Goal: Task Accomplishment & Management: Use online tool/utility

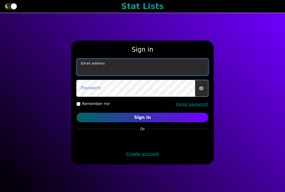
click at [150, 62] on input "email" at bounding box center [143, 67] width 132 height 17
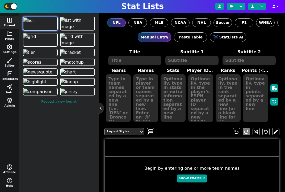
click at [9, 90] on button "query_stats Auto" at bounding box center [9, 90] width 19 height 14
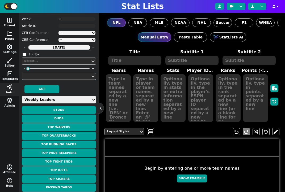
click at [10, 35] on span "folder" at bounding box center [9, 34] width 6 height 6
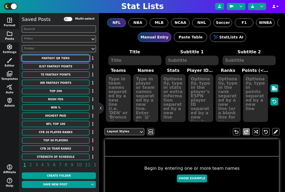
click at [66, 60] on button "fantasy qb tiers" at bounding box center [56, 58] width 68 height 7
type textarea "fantasy qb tiers"
type textarea "According to FantasyPros"
type textarea "BUF [MEDICAL_DATA] WAS PHI # CIN KC TB DEN # ARI DAL SF NYJ LAC CHI DET NE # GB…"
type textarea "1 2 3 4 5 6 7 8 9 10 11 12 13 14 15 16 17 18 19 20 21 22 23 24 25 26 27 28 29 3…"
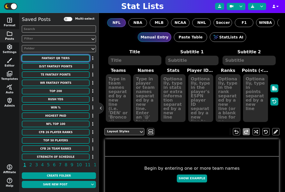
type textarea "[PERSON_NAME] [PERSON_NAME] [PERSON_NAME] [PERSON_NAME] [PERSON_NAME] [PERSON_N…"
type textarea "3918298 3916387 4426348 4040715 3915511 3139477 3052587 4426338 3917315 2577417…"
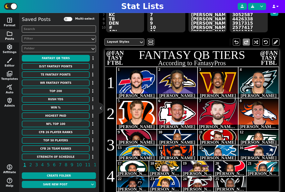
scroll to position [62, 0]
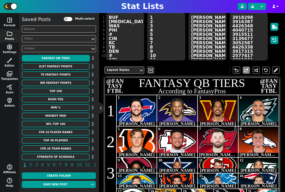
click at [127, 37] on textarea "BUF [MEDICAL_DATA] WAS PHI # CIN KC TB DEN # ARI DAL SF NYJ LAC CHI DET NE # GB…" at bounding box center [125, 37] width 38 height 48
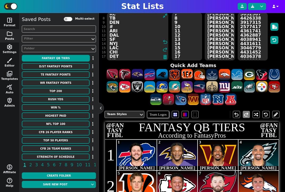
scroll to position [0, 0]
click at [129, 42] on textarea "BUF [MEDICAL_DATA] WAS PHI # CIN KC TB DEN # ARI DAL SF NYJ LAC CHI DET NE # GB…" at bounding box center [137, 37] width 61 height 48
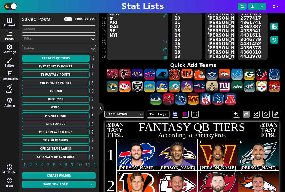
scroll to position [61, 0]
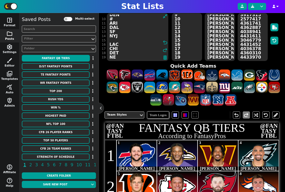
click at [115, 37] on textarea "BUF BAL WAS PHI # CIN KC TB DEN # ARI DAL SF NYJ LAC CHI DET NE # GB JAC MIN HO…" at bounding box center [137, 37] width 61 height 48
click at [114, 40] on textarea "BUF BAL WAS PHI # CIN KC TB DEN # ARI DAL SF NYJ LAC CHI DET NE # GB JAC MIN HO…" at bounding box center [137, 37] width 61 height 48
paste textarea "NYJ"
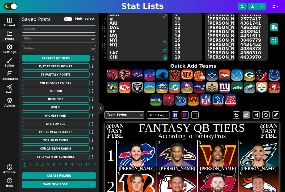
paste textarea "NYJ"
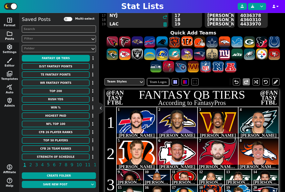
paste textarea "NYJ"
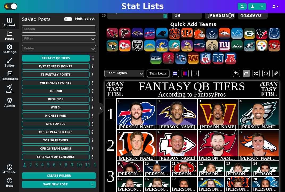
paste textarea "NYJ"
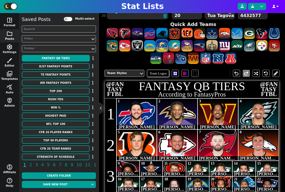
paste textarea "NYJ"
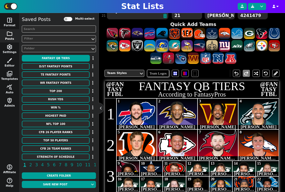
paste textarea "NYJ"
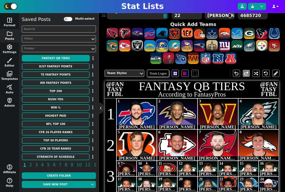
paste textarea "NYJ"
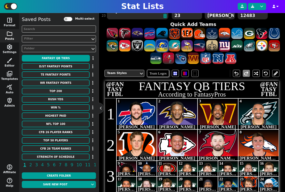
paste textarea "NYJ"
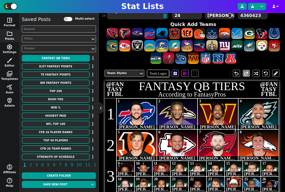
paste textarea "NYJ"
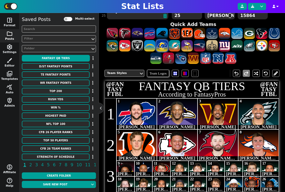
paste textarea "NYJ"
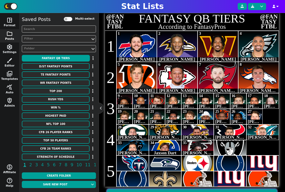
type textarea "BUF BAL WAS PHI # CIN KC TB DEN # ARI DAL SF NYJ NYJ NYJ NYJ NYJ NYJ NYJ NYJ NY…"
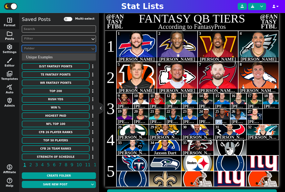
click at [58, 49] on div "Folder" at bounding box center [56, 49] width 64 height 5
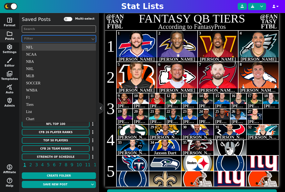
click at [54, 40] on div "Filter" at bounding box center [56, 39] width 64 height 5
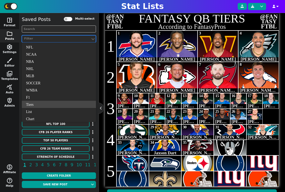
click at [43, 102] on div "Tiers" at bounding box center [59, 104] width 74 height 7
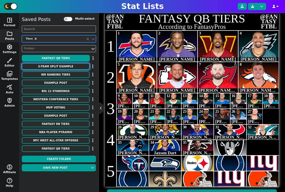
click at [65, 66] on button "5-team split example" at bounding box center [56, 66] width 68 height 7
type textarea "POINTS"
type textarea "Through 3/9"
type textarea "NBA*UTAH/NHL*UTAH NBA*LAL/NHL*LA/MLB*LAD/NFL*LAR/NFL*LAC TB/EDM/WPG # BOS TOR V…"
type textarea "Nathan MacKinnon Leon Draisaitl Nikita Kucherov Connor McDavid Kyle Connor Davi…"
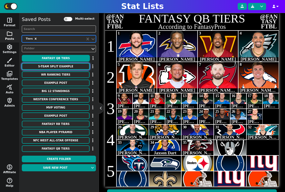
type textarea "100 95 92 81 80 79 79 75 75 72 72 72"
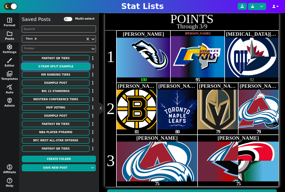
scroll to position [4, 0]
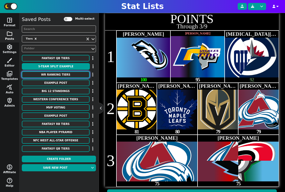
click at [57, 73] on button "WR RANKING TIERS" at bounding box center [56, 74] width 68 height 7
type textarea "WR RANKING TIERS"
type textarea "According to FantasyPros (PPR)"
type textarea "DAL MIA CIN DET MIN # PHI NYJ LAR ARI LV # ATL NO MIA IND [PERSON_NAME] LAR SF …"
type textarea "1 2 3 4 5 6 7 8 9 10 11 12 13 14 15 16 17 18 19 20 21 22 23 24 25 26 27 28 29 3…"
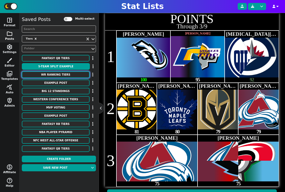
type textarea "CeeDee [PERSON_NAME] [PERSON_NAME]'[PERSON_NAME] [PERSON_NAME] St. [PERSON_NAME…"
type textarea "4241389 3116406 4362628 4374302 4262921 4047646 4569618 4426515 ncaa*4432708 16…"
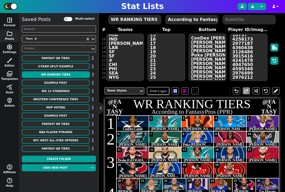
scroll to position [0, 0]
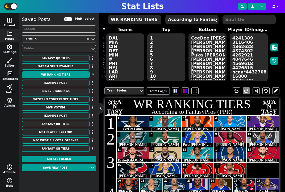
click at [205, 37] on textarea "CeeDee [PERSON_NAME] [PERSON_NAME]'[PERSON_NAME] [PERSON_NAME] St. [PERSON_NAME…" at bounding box center [207, 57] width 38 height 48
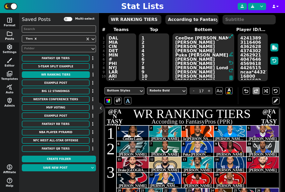
click at [205, 37] on textarea "CeeDee [PERSON_NAME] [PERSON_NAME]'[PERSON_NAME] [PERSON_NAME] St. [PERSON_NAME…" at bounding box center [202, 57] width 61 height 48
drag, startPoint x: 208, startPoint y: 37, endPoint x: 175, endPoint y: 37, distance: 32.4
click at [175, 37] on textarea "CeeDee [PERSON_NAME] [PERSON_NAME]'[PERSON_NAME] [PERSON_NAME] St. [PERSON_NAME…" at bounding box center [202, 57] width 61 height 48
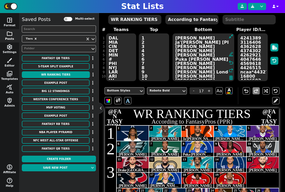
type textarea "CeeDee [PERSON_NAME] [PERSON_NAME]'[PERSON_NAME] [PERSON_NAME] St. [PERSON_NAME…"
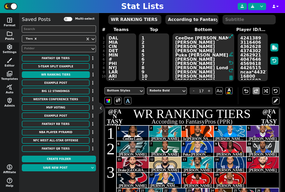
click at [208, 41] on textarea "CeeDee [PERSON_NAME] [PERSON_NAME]'[PERSON_NAME] [PERSON_NAME] St. [PERSON_NAME…" at bounding box center [202, 57] width 61 height 48
click at [66, 84] on button "Example Post" at bounding box center [56, 83] width 68 height 7
type textarea "Example Post"
type textarea "Random"
type textarea "KC JAX GB # DAL HOU BUF DET # SF MIA TB NO NO NYG NYG NYG NYG # NYG NO NE MIA L…"
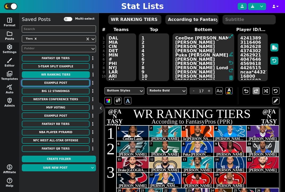
type textarea "[PERSON_NAME] [PERSON_NAME] [PERSON_NAME] [PERSON_NAME] [PERSON_NAME] [PERSON_N…"
type textarea "687 637 619 478 436 304 290 285 279 149"
type textarea "3139477 4360310 4036378 2577417 4432577 3918298 3046779 4361741 4241479 3052587"
type input "30"
type input "23"
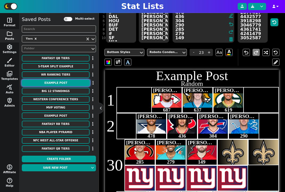
scroll to position [78, 0]
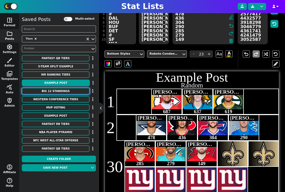
click at [70, 90] on button "BIG 12 STANDINGS" at bounding box center [56, 91] width 68 height 7
type textarea "BIG 12 STANDINGS"
type textarea "AS OF [DATE]"
type textarea "HOU # ISU TTU # KU TCU # BAY # KSU OU # BYU # CIN TEX UCF WVU # OKST"
type input "6-2"
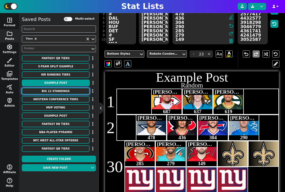
type input "5-2"
type input "5-3"
type input "4-3"
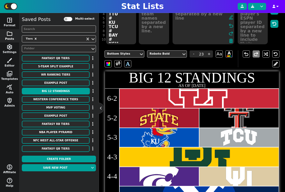
click at [62, 95] on div "Saved Posts Multi-select Tiers Folder fantasy qb tiers 5-team split example WR …" at bounding box center [59, 85] width 74 height 138
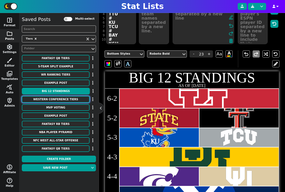
click at [62, 97] on button "Western Conference Tiers" at bounding box center [56, 99] width 68 height 7
type textarea "Western Conference Tiers"
type textarea "DEN # LAC MIN OKC # DAL PHX SAC NOP # [PERSON_NAME] # LAL GSW # MEM # POR SAS"
type input "Favorites"
type input "Conference Contenders"
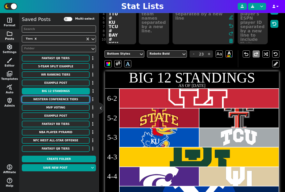
type input "Playoff Teams"
type input "Up & Coming"
type input "Play-IN"
type input "Chillin"
type input "Bottom of the Barrell"
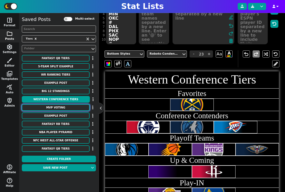
click at [63, 108] on button "MVP Voting" at bounding box center [56, 107] width 68 height 7
type textarea "MVP Voting"
type textarea "Each Year"
type textarea "DEN OKC DAL # phi den mil # den phi mil # den phi gsw # mil [PERSON_NAME]"
type textarea "[PERSON_NAME] [PERSON_NAME] Luka [PERSON_NAME] [PERSON_NAME] [PERSON_NAME] [PER…"
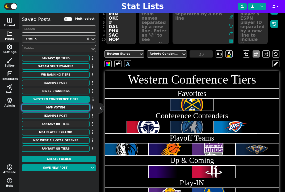
type textarea "3112335 4278073 3945274 3059318 3112335 3032977 3112335 3059318 3032977 3112335…"
type input "'24"
type input "'23"
type input "'22"
type input "'21"
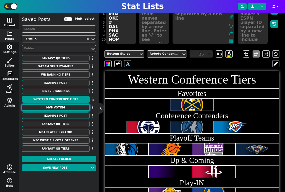
type input "20"
type input "'20"
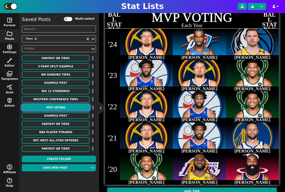
scroll to position [146, 0]
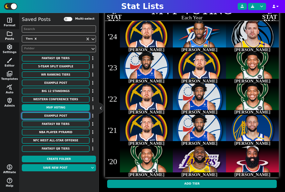
click at [75, 118] on button "Example Post" at bounding box center [56, 116] width 68 height 7
type textarea "Example Post"
type textarea "Random"
type textarea "KAN GNB TAM # MIN LAR LAC CIN # LVR DAL BUF"
type textarea "Patrick Mahomes Aaron Rodgers Tom Brady Kirk Cousins Matthew Stafford Justin He…"
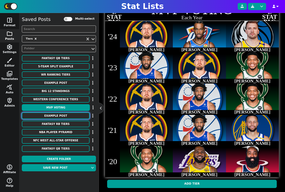
type textarea "666 619 553 550 540 519 470 443 191 161"
type textarea "3139477 8439 2330 14880 12483 4038941 3915511 16757 2577417 3918298"
type input "1"
type input "2"
type input "3"
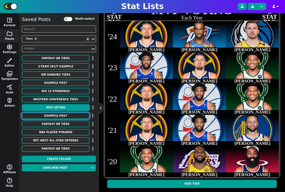
type input "23"
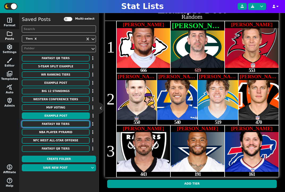
click at [72, 123] on button "Fantasy RB Tiers" at bounding box center [56, 124] width 68 height 7
type textarea "Fantasy RB Tiers"
type textarea "This Season"
type textarea "SF LAC ATL CLE # NYG DAL TEN LV # CIN NE PIT DET JAC GB SEA # NYJ HOU CAR MIN B…"
type textarea "Christian McCaffrey Austin Ekeler Bijan Robinson Nick Chubb Saquon Barkley Tony…"
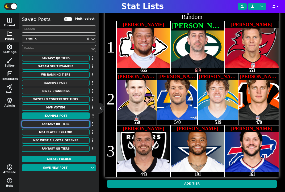
type textarea "3117251 3068267 4430807 3128720 3929630 3916148 3043078 4047365 3116385 4569173…"
type input "17"
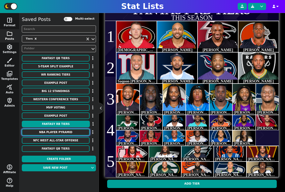
click at [66, 133] on button "NBA PLAYER PYRAMID" at bounding box center [56, 132] width 68 height 7
type textarea "NBA PLAYER PYRAMID"
type textarea "ACCORDING TO FOX SPORTS"
type textarea "mil # lal brk # phi gsw phx # den lac mem dal"
type textarea "Giannis Antetokounmpo LeBron James Kevin Durant Joel Embiid Stephen Curry Chris…"
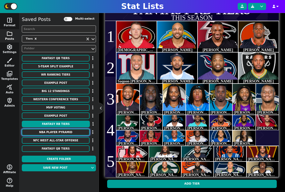
type textarea "3032977 1966 3202 3059318 3975 2779 3112335 6450 4279888 3945274"
type input "Tier 1"
type input "Tier 2"
type input "Tier 3"
type input "22"
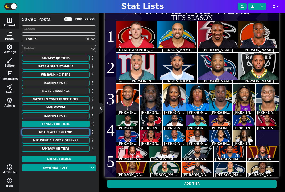
type input "Tier 4"
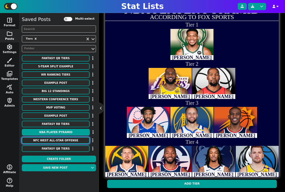
click at [66, 138] on button "NFC WEST ALL-STAR OFFENSE" at bounding box center [56, 140] width 68 height 7
type textarea "NFC WEST ALL-STAR OFFENSE"
type textarea "Select 1 QB, 1 RB, 2 Pass Catchers"
type textarea "ARI ARI2 ARI ARI2 # LAR LAR2 LAR LAR2 # SEA SEA2 SEA SEA2 # sf sf2 sf sf2"
type textarea "Kyler Murray Chase Edmonds DeAndre Hopkins AJ Green Matthew Stafford Cam Akers …"
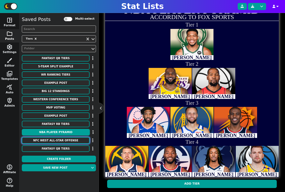
type textarea "3917315 3119195 15795 13983 12483 4240021 2977187 15880 14881 3919596 4047650 2…"
type input "ARI"
type input "LAR"
type input "SEA"
type input "19"
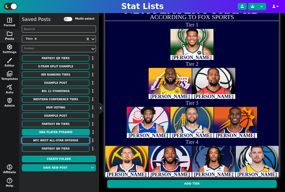
type input "SFO"
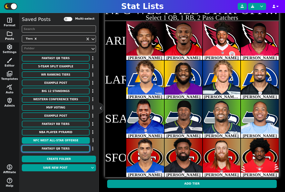
click at [62, 150] on button "fantasy qb tiers" at bounding box center [56, 149] width 68 height 7
type textarea "fantasy qb tiers"
type textarea "according to fantasy pros"
type textarea "KC BUF ARI # BAL DAL SEA GB LAC # PHI TB CIN LAR TEN ATL # JAC MIN IND CLE NYG …"
type textarea "Patrick Mahomes II Josh Allen Kyler Murray Lamar Jackson Dak Prescott Russell W…"
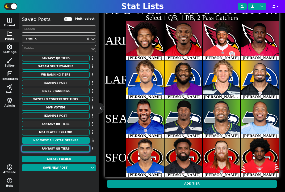
type textarea "3139477 3918298 3917315 3916387 2577417 14881 8439 4038941 4040715 2330 3915511…"
type input "1"
type input "2"
type input "3"
type input "23"
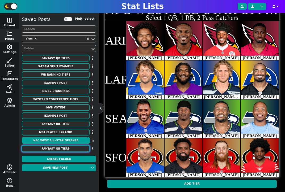
type input "4"
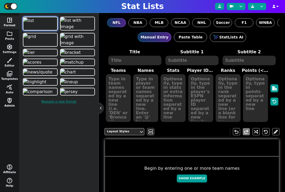
click at [9, 103] on span "shield_person" at bounding box center [9, 101] width 6 height 6
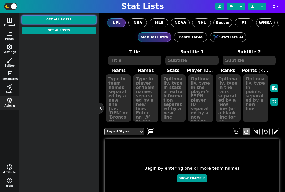
click at [66, 17] on button "Get All Posts" at bounding box center [59, 20] width 74 height 8
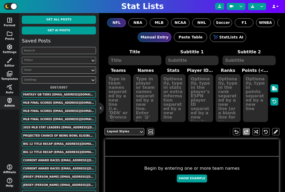
click at [35, 61] on div "Filter" at bounding box center [56, 60] width 64 height 5
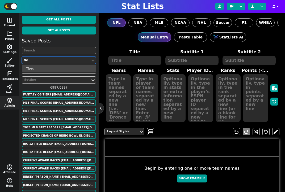
type input "tier"
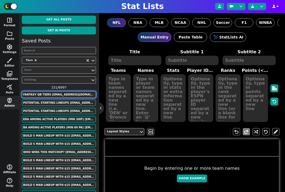
click at [56, 96] on button "fantasy qb tiers [EMAIL_ADDRESS][DOMAIN_NAME]" at bounding box center [59, 94] width 74 height 7
type textarea "fantasy qb tiers"
type textarea "According to FantasyPros"
type textarea "BUF [MEDICAL_DATA] WAS PHI # CIN KC TB DEN # ARI DAL SF NYJ LAC CHI DET NE # GB…"
type textarea "1 2 3 4 5 6 7 8 9 10 11 12 13 14 15 16 17 18 19 20 21 22 23 24 25 26 27 28 29 3…"
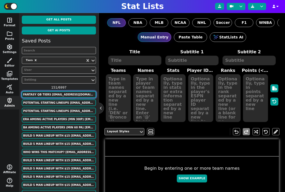
type textarea "[PERSON_NAME] [PERSON_NAME] [PERSON_NAME] [PERSON_NAME] [PERSON_NAME] [PERSON_N…"
type textarea "3918298 3916387 4426348 4040715 3915511 3139477 3052587 4426338 3917315 2577417…"
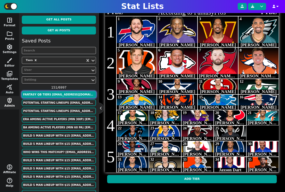
scroll to position [144, 0]
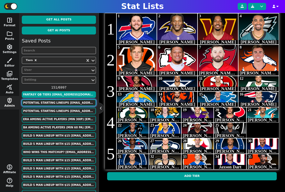
click at [65, 102] on button "POTENTIAL STARTING LINEUPS [EMAIL_ADDRESS][DOMAIN_NAME]" at bounding box center [59, 103] width 74 height 7
type textarea "POTENTIAL STARTING LINEUPS"
type textarea "KU MEN'S BASKETBALL [DATE]-[DATE]"
type textarea "KU KU KU KU KU # KU KU KU KU KU # KU KU KU KU KU"
type textarea "6'3 6'4" 6'5" 6'7" 6'9" 6'3" 6'4" 6'5" 6'7" 6'9" 6'4" 6'4" 6'5" 6'7" 6'9""
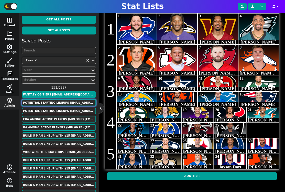
type textarea "#13 [PERSON_NAME] #1 [PERSON_NAME] #22 [PERSON_NAME] #3 [PERSON_NAME] #40 [PERS…"
type textarea "[URL][DOMAIN_NAME] [URL][DOMAIN_NAME] [URL][DOMAIN_NAME] [URL][DOMAIN_NAME] [UR…"
type input "A"
type input "B"
type input "C"
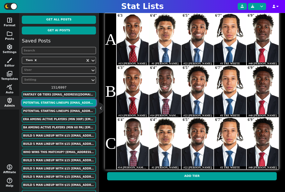
scroll to position [116, 0]
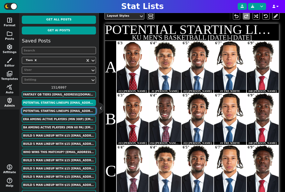
click at [66, 111] on button "POTENTIAL STARTING LINEUPS [EMAIL_ADDRESS][DOMAIN_NAME]" at bounding box center [59, 111] width 74 height 7
type textarea "KU MEN'S BASKETBALL [DATE]-[DATE]"
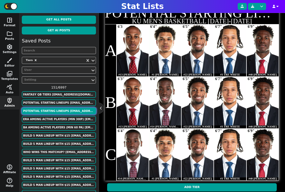
scroll to position [130, 0]
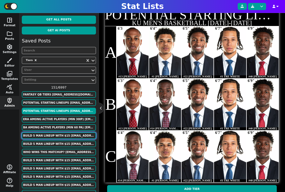
click at [64, 137] on button "BUILD 5 MAN LINEUP WITH $15 [EMAIL_ADDRESS][DOMAIN_NAME]" at bounding box center [59, 136] width 74 height 7
type textarea "BUILD 5 MAN LINEUP WITH $15"
type textarea "BASED ON HOW GOOD THE PLAYER WAS WHILE AT KU"
type textarea "KU2 KU2 KU2 KU2 KU2 # KU KU KU KU KU # KU2 KU2 KU2 KU2 KU2 # KU KU KU KU KU # K…"
type textarea "[PERSON_NAME] [PERSON_NAME] [PERSON_NAME] [PERSON_NAME] [PERSON_NAME] [PERSON_N…"
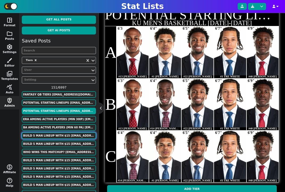
type textarea "[URL][DOMAIN_NAME][DOMAIN_NAME] [URL][DOMAIN_NAME][DOMAIN_NAME] [URL][DOMAIN_NA…"
type input "$5"
type input "$4"
type input "$3"
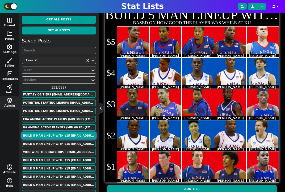
scroll to position [144, 0]
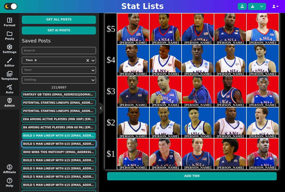
click at [61, 143] on button "BUILD 5 MAN LINEUP WITH $15 [EMAIL_ADDRESS][DOMAIN_NAME]" at bounding box center [59, 144] width 74 height 7
type textarea "[PERSON_NAME] [PERSON_NAME] [PERSON_NAME] [PERSON_NAME] [PERSON_NAME] [PERSON_N…"
type textarea "[URL][DOMAIN_NAME][DOMAIN_NAME] [URL][DOMAIN_NAME][DOMAIN_NAME] [URL][DOMAIN_NA…"
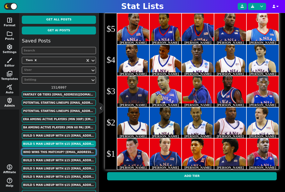
click at [53, 152] on button "WHO WINS THIS MATCHUP? [EMAIL_ADDRESS][DOMAIN_NAME]" at bounding box center [59, 152] width 74 height 7
type textarea "WHO WINS THIS MATCHUP?"
type textarea "KU KU KU KU KU KU KU # KU2 KU2 KU2 KU2 KU2 KU2 KU2"
type textarea "[PERSON_NAME] [PERSON_NAME] [PERSON_NAME] [PERSON_NAME] [PERSON_NAME] [PERSON_N…"
type textarea "[URL][DOMAIN_NAME][DOMAIN_NAME] [URL][DOMAIN_NAME][DOMAIN_NAME] [URL][DOMAIN_NA…"
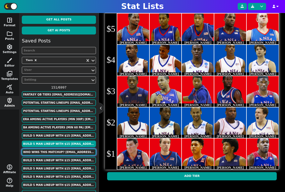
type input "[DATE]-[DATE]"
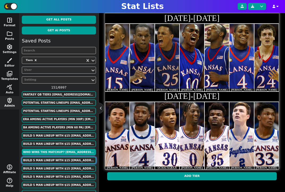
click at [48, 160] on button "BUILD 5 MAN LINEUP WITH $15 [EMAIL_ADDRESS][DOMAIN_NAME]" at bounding box center [59, 160] width 74 height 7
type textarea "BUILD 5 MAN LINEUP WITH $15"
type textarea "BASED ON HOW GOOD THE PLAYER WAS WHILE AT KU"
type textarea "KU2 KU2 KU2 KU2 KU2 # KU KU KU KU KU # KU2 KU2 KU2 KU2 KU2 # KU KU KU KU KU # K…"
type textarea "[PERSON_NAME] [PERSON_NAME] [PERSON_NAME] [PERSON_NAME] [PERSON_NAME] [PERSON_N…"
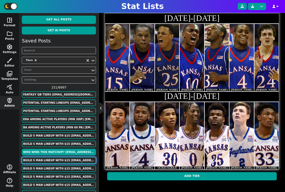
type textarea "[URL][DOMAIN_NAME][DOMAIN_NAME] [URL][DOMAIN_NAME][DOMAIN_NAME] [URL][DOMAIN_NA…"
type input "$5"
type input "$4"
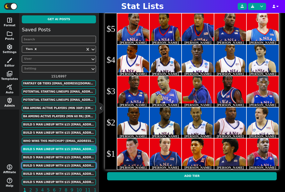
scroll to position [17, 0]
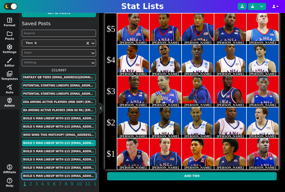
click at [56, 178] on button "BUILD 5 MAN LINEUP WITH $15 [EMAIL_ADDRESS][DOMAIN_NAME]" at bounding box center [59, 176] width 74 height 7
type textarea "KU KU KU KU KU # KU2 KU2 KU2 KU2 KU2 # KU KU KU KU KU # KU KU KU KU KU # KU KU …"
type textarea "[PERSON_NAME] [PERSON_NAME]' [PERSON_NAME] [PERSON_NAME] [PERSON_NAME] [PERSON_…"
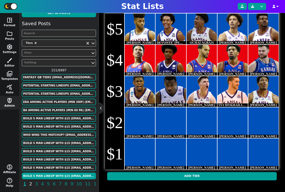
click at [32, 183] on span "2" at bounding box center [30, 184] width 4 height 7
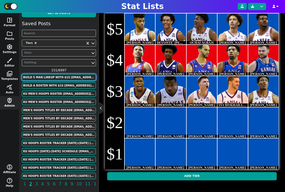
click at [53, 79] on button "BUILD 5 MAN LINEUP WITH $15 [EMAIL_ADDRESS][DOMAIN_NAME]" at bounding box center [59, 77] width 74 height 7
type textarea "[URL][DOMAIN_NAME][DOMAIN_NAME] [URL][DOMAIN_NAME][DOMAIN_NAME] [URL][DOMAIN_NA…"
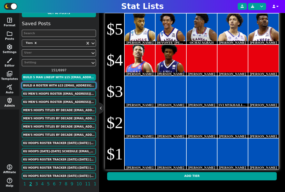
click at [53, 87] on button "BUILD A ROSTER WITH $15 [EMAIL_ADDRESS][DOMAIN_NAME]" at bounding box center [59, 85] width 74 height 7
type textarea "BUILD A ROSTER WITH $15"
type textarea "KU KU KU KU KU # KU KU KU KU KU # KU KU KU KU KU # KU KU KU KU KU # KU KU KU KU…"
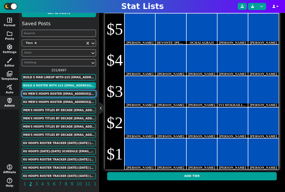
click at [57, 95] on button "KU MEN'S HOOPS ROSTER [EMAIL_ADDRESS][DOMAIN_NAME]" at bounding box center [59, 94] width 74 height 7
type textarea "KU MEN'S HOOPS ROSTER"
type textarea "[DATE] - [DATE] SEASON (SCHOLARSHIP PLAYERS)"
type textarea "KU KU KU KU KU KU KU # KU KU KU KU KU"
type textarea "6'3" 6'4" 6'4" 6'4" 6'5" 6'5" 6'5" 6'7" 6'8" 6'9" 6'10" 6'11""
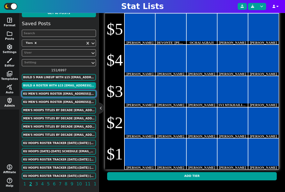
type textarea "[PERSON_NAME] JAYDEN [PERSON_NAME] [PERSON_NAME] COUNCIL [PERSON_NAME] [PERSON_…"
type textarea "[URL][DOMAIN_NAME] [URL][DOMAIN_NAME] [URL][DOMAIN_NAME] [URL][DOMAIN_NAME] [UR…"
type input "6'5" OR BELOW"
type input "6'6" OR ABOVE"
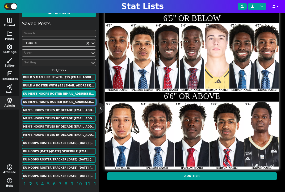
click at [48, 102] on button "KU MEN'S HOOPS ROSTER [EMAIL_ADDRESS][DOMAIN_NAME]" at bounding box center [59, 102] width 74 height 7
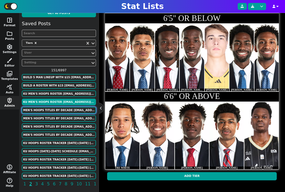
click at [49, 110] on button "MEN'S HOOPS TITLES BY DECADE [EMAIL_ADDRESS][DOMAIN_NAME]" at bounding box center [59, 110] width 74 height 7
type textarea "MEN'S HOOPS TITLES BY DECADE"
type textarea "BIG EIGHT / BIG 12 REGULAR SEASON CHAMPIONS"
type textarea "MIZ OKST/KU KU KU MIZ KU KU KU KU TEX # ISU ISU KU KU OKST KU/OU KU/TEX KU KU/T…"
type textarea "1990 1991 1992 1993 1994 1995 1996 1997 1998 1999 2000 2001 2002 2003 2004 2005…"
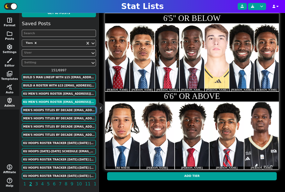
type input "1990s"
type input "2000s"
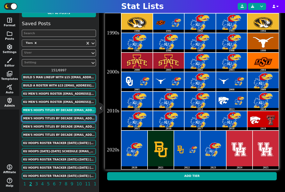
click at [53, 117] on button "MEN'S HOOPS TITLES BY DECADE [EMAIL_ADDRESS][DOMAIN_NAME]" at bounding box center [59, 118] width 74 height 7
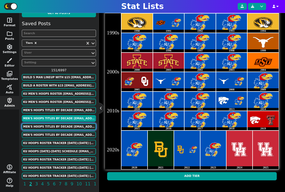
click at [55, 125] on button "MEN'S HOOPS TITLES BY DECADE [EMAIL_ADDRESS][DOMAIN_NAME]" at bounding box center [59, 127] width 74 height 7
type textarea "MIZ MIZ MIZ MIZ OU OU KU MIZ OU OU # MIZ OKST/KU KU KU MIZ KU KU KU KU TEX # IS…"
type textarea "1980 1981 1982 1983 1984 1985 1986 1987 1988 1989 1990 1991 1992 1993 1994 1995…"
type input "1980s"
type input "1990s"
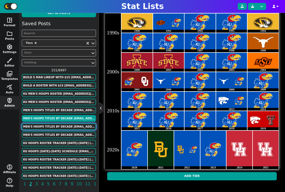
type input "2000s"
type input "2010s"
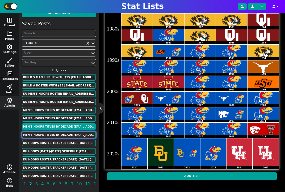
click at [56, 133] on button "MEN'S HOOPS TITLES BY DECADE [EMAIL_ADDRESS][DOMAIN_NAME]" at bounding box center [59, 135] width 74 height 7
type textarea "MIZ MIZ MIZ MIZ OU OU KU MIZ OU OU # MIZ KU/OKST KU KU MIZ KU KU KU KU TEX # IS…"
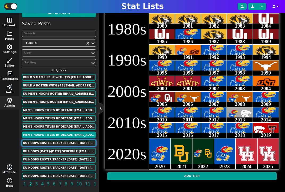
click at [58, 141] on button "KU HOOPS ROSTER TRACKER [DATE]-[DATE] [EMAIL_ADDRESS][DOMAIN_NAME]" at bounding box center [59, 143] width 74 height 7
type textarea "KU HOOPS ROSTER TRACKER [DATE]-[DATE]"
type textarea "AS OF [DATE]"
type textarea "KU KU KU KU # KU KU KU # KU KU KU KU"
type textarea "[PERSON_NAME] [PERSON_NAME] [PERSON_NAME] [PERSON_NAME] COUNCIL TRE WHITE [PERS…"
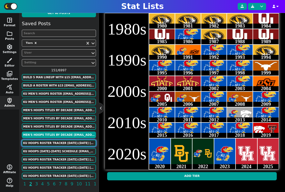
type textarea "NCAAM*4872739 NCAAM*5103571 [URL][DOMAIN_NAME][DOMAIN_NAME] NCAAM*5044426 NCAAM…"
type input "RETURNING SCHOLARSHIP PLAYERS"
type input "INCOMING TRANSFERS"
type input "INCOMING HIGH SCHOOL RECRUITS"
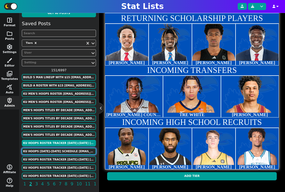
click at [58, 151] on button "KU HOOPS [DATE]-[DATE] SCHEDULE [EMAIL_ADDRESS][DOMAIN_NAME]" at bounding box center [59, 151] width 74 height 7
type textarea "KU HOOPS [DATE]-[DATE] SCHEDULE"
type textarea "BIG 12 MATCHUPS"
type textarea "ARIZ ISU KSU2 # BYU [US_STATE] TCU2 BAY2 CIN HOU # UCF ASU2 OKST TTU2 WVU2 COLO"
type input "HOME AND AWAY GAMES"
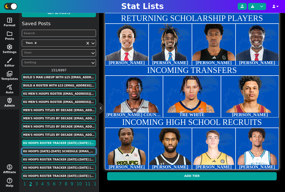
type input "ONLY HOME GAMES"
type input "ONLY AWAY GAMES"
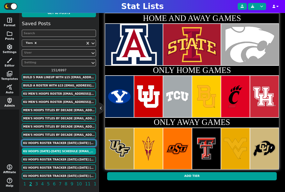
click at [60, 144] on button "KU HOOPS ROSTER TRACKER [DATE]-[DATE] [EMAIL_ADDRESS][DOMAIN_NAME]" at bounding box center [59, 143] width 74 height 7
type textarea "KU HOOPS ROSTER TRACKER [DATE]-[DATE]"
type textarea "AS OF [DATE]"
type textarea "KU KU KU KU # KU KU KU # KU KU KU KU"
type textarea "[PERSON_NAME] [PERSON_NAME] [PERSON_NAME] [PERSON_NAME] COUNCIL TRE WHITE [PERS…"
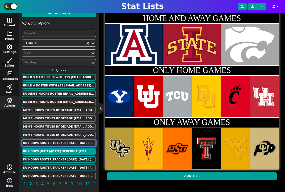
type textarea "NCAAM*4872739 NCAAM*5103571 [URL][DOMAIN_NAME][DOMAIN_NAME] NCAAM*5044426 NCAAM…"
type input "RETURNING SCHOLARSHIP PLAYERS"
type input "INCOMING TRANSFERS"
type input "INCOMING HIGH SCHOOL RECRUITS"
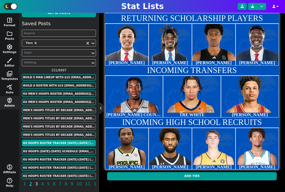
click at [36, 185] on span "3" at bounding box center [36, 184] width 4 height 7
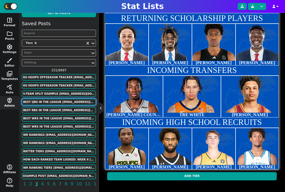
click at [56, 100] on button "Best qbs in the league [EMAIL_ADDRESS][DOMAIN_NAME]" at bounding box center [59, 102] width 74 height 7
type textarea "Best qbs in the league"
type textarea "Week 14"
type textarea "Bengals Bills Ravens # Chargers WSH Packers Pit Broncos Lions Eagles # Cardinal…"
type textarea "[PERSON_NAME] [PERSON_NAME] [PERSON_NAME] [PERSON_NAME] Jayden [PERSON_NAME] [P…"
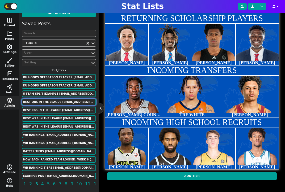
type textarea "3915511 3918298 3916387 4038941 4426348 4036378 14881 4426338 3046779 4040715 3…"
type input "1 (BEST OF THE BEST)"
type input "2(top 10)"
type input "3(good)"
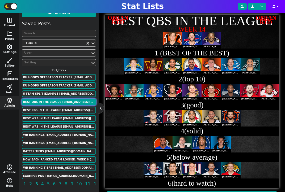
scroll to position [123, 0]
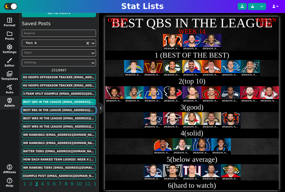
click at [60, 110] on button "Best rbs in the league [EMAIL_ADDRESS][DOMAIN_NAME]" at bounding box center [59, 110] width 74 height 7
type textarea "Best rbs in the league"
type textarea "Week 13"
type textarea "Eagles Ravens # Bills Atl Seahawks Lions Rams Lions [PERSON_NAME] # Jets Charge…"
type textarea "[PERSON_NAME] [PERSON_NAME] [PERSON_NAME] [PERSON_NAME] [PERSON_NAME] [PERSON_N…"
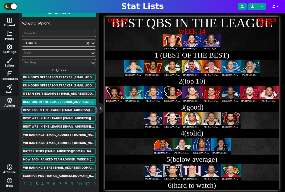
type textarea "3929630 3043078 4379399 4430807 4567048 4429795 4430737 4035538 4429160 4047365"
type input "2(Top 10)"
type input "3(talented)"
type input "4(good)"
type input "5(solid)"
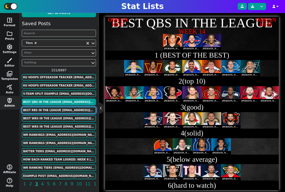
type input "6(serviceable)"
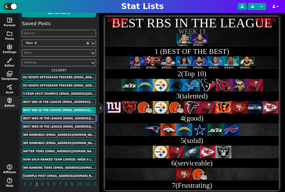
click at [62, 116] on button "Best wrs in the league [EMAIL_ADDRESS][DOMAIN_NAME]" at bounding box center [59, 118] width 74 height 7
type textarea "Best wrs in the league"
type textarea "Bengals Min Cowboys Lions Phi # Atl NYJ LAR Pit LAR Texans WSH # Cardinals Sf G…"
type textarea "[PERSON_NAME] [PERSON_NAME] [PERSON_NAME] St [PERSON_NAME] [PERSON_NAME] [PERSO…"
type textarea "4362628 4262921 4241389 4374302 4047646 4426502 4569618 2977187 4426354 4426515…"
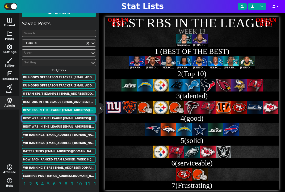
type input "2(GREAT BUT NOT THE BEST)"
type input "3(top 20)"
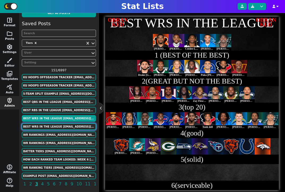
click at [64, 127] on button "Best wrs in the league [EMAIL_ADDRESS][DOMAIN_NAME]" at bounding box center [59, 127] width 74 height 7
type textarea "Bengals Min Cowboys Lions Phi # Atl NYJ LAR Pit LAR Texans WSH # Cardinals Sf G…"
type textarea "[PERSON_NAME] [PERSON_NAME] Ceedee [PERSON_NAME] St [PERSON_NAME] [PERSON_NAME]…"
type input "6(okay)"
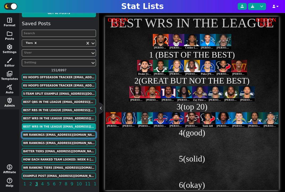
click at [62, 135] on button "Wr Rankings [EMAIL_ADDRESS][DOMAIN_NAME]" at bounding box center [59, 135] width 74 height 7
type textarea "Wr Rankings"
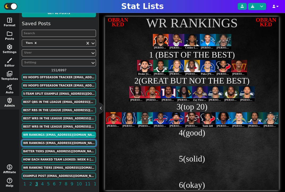
click at [61, 146] on button "Wr Rankings [EMAIL_ADDRESS][DOMAIN_NAME]" at bounding box center [59, 143] width 74 height 7
type textarea "Bengals Min Cowboys Lions Phi # Atl NYJ LAR Pit LAR Texans WSH # # # #"
type textarea "[PERSON_NAME] [PERSON_NAME] Ceedee [PERSON_NAME] St [PERSON_NAME] [PERSON_NAME]…"
type textarea "4362628 4262921 4241389 4374302 4047646 4426502 4569618 2977187 4426354 4426515…"
type input "1"
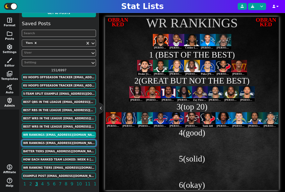
type input "2"
type input "3"
type input "4"
type input "5"
type input "6"
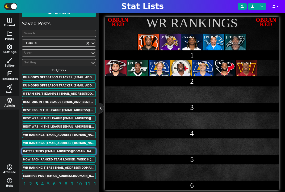
click at [61, 153] on button "Batter Tiers [EMAIL_ADDRESS][DOMAIN_NAME]" at bounding box center [59, 151] width 74 height 7
type textarea "Batter Tiers"
type textarea "ST ST DD # BB SB ST SB DD BB # SB SB ST BB # BB ST"
type textarea "[PERSON_NAME] [PERSON_NAME] [PERSON_NAME] [PERSON_NAME] [PERSON_NAME] [PERSON_N…"
type textarea "[URL][DOMAIN_NAME][DOMAIN_NAME] [URL][DOMAIN_NAME][DOMAIN_NAME] [URL][DOMAIN_NA…"
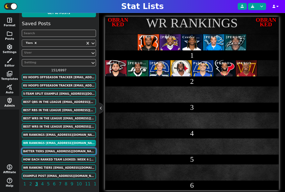
type input "A"
type input "B"
type input "C"
type input "D"
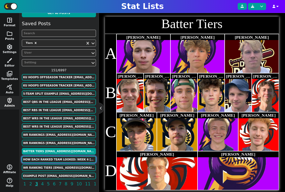
click at [62, 159] on button "How Each Ranked Team Looked: Week 6 [EMAIL_ADDRESS][DOMAIN_NAME]" at bounding box center [59, 160] width 74 height 7
type textarea "How Each Ranked Team Looked: Week 6"
type textarea "osu [PERSON_NAME] isu tamu bois # psu uga iu ore # mia unlv # mich ala [PERSON_…"
type input "1"
type input "2"
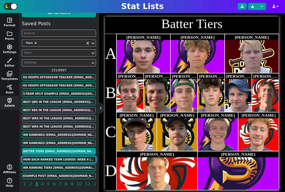
type input "3"
type input "4"
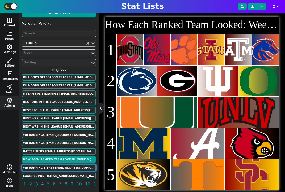
click at [64, 166] on button "WR RANKING TIERS [EMAIL_ADDRESS][DOMAIN_NAME]" at bounding box center [59, 168] width 74 height 7
type textarea "WR RANKING TIERS"
type textarea "According to FantasyPros (PPR)"
type textarea "DAL MIA CIN DET MIN # PHI NYJ LAR ARI LV # ATL NO MIA IND [PERSON_NAME] LAR SF …"
type textarea "1 2 3 4 5 6 7 8 9 10 11 12 13 14 15 16 17 18 19 20 21 22 23 24 25 26 27 28 29 3…"
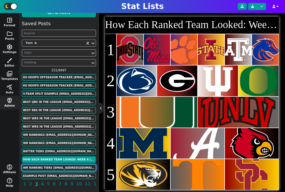
type textarea "CeeDee [PERSON_NAME] [PERSON_NAME]'[PERSON_NAME] [PERSON_NAME] St. [PERSON_NAME…"
type textarea "4241389 3116406 4362628 4374302 4262921 4047646 4569618 4426515 ncaa*4432708 16…"
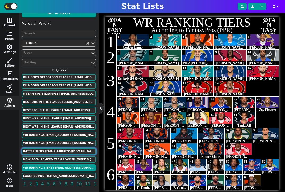
click at [63, 151] on button "Batter Tiers [EMAIL_ADDRESS][DOMAIN_NAME]" at bounding box center [59, 151] width 74 height 7
type textarea "Batter Tiers"
type textarea "ST ST DD # BB SB ST SB DD BB # SB SB ST BB # BB ST"
type textarea "[PERSON_NAME] [PERSON_NAME] [PERSON_NAME] [PERSON_NAME] [PERSON_NAME] [PERSON_N…"
type textarea "[URL][DOMAIN_NAME][DOMAIN_NAME] [URL][DOMAIN_NAME][DOMAIN_NAME] [URL][DOMAIN_NA…"
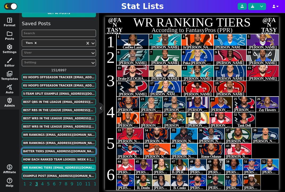
type input "A"
type input "B"
type input "C"
type input "D"
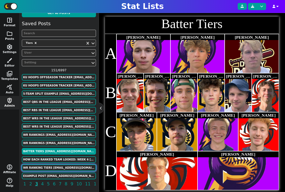
click at [67, 167] on button "WR RANKING TIERS [EMAIL_ADDRESS][DOMAIN_NAME]" at bounding box center [59, 168] width 74 height 7
type textarea "WR RANKING TIERS"
type textarea "According to FantasyPros (PPR)"
type textarea "DAL MIA CIN DET MIN # PHI NYJ LAR ARI LV # ATL NO MIA IND [PERSON_NAME] LAR SF …"
type textarea "1 2 3 4 5 6 7 8 9 10 11 12 13 14 15 16 17 18 19 20 21 22 23 24 25 26 27 28 29 3…"
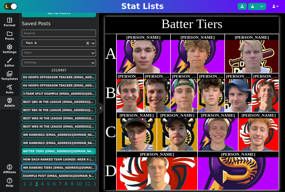
type textarea "CeeDee [PERSON_NAME] [PERSON_NAME]'[PERSON_NAME] [PERSON_NAME] St. [PERSON_NAME…"
type textarea "4241389 3116406 4362628 4374302 4262921 4047646 4569618 4426515 ncaa*4432708 16…"
type input "1"
type input "2"
type input "3"
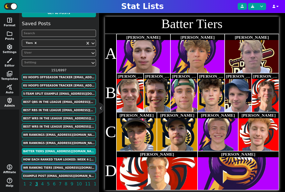
type input "4"
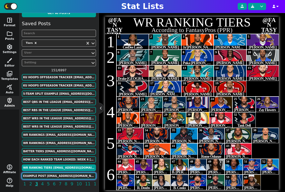
click at [69, 176] on button "Example Post [EMAIL_ADDRESS][DOMAIN_NAME]" at bounding box center [59, 176] width 74 height 7
type textarea "Example Post"
type textarea "Random"
type textarea "KC JAX GB # DAL HOU BUF DET # SF MIA TB NO NO NYG NYG NYG NYG # NYG NO NE MIA L…"
type textarea "[PERSON_NAME] [PERSON_NAME] [PERSON_NAME] [PERSON_NAME] [PERSON_NAME] [PERSON_N…"
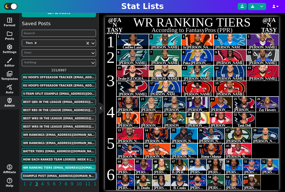
type textarea "687 637 619 478 436 304 290 285 279 149"
type textarea "3139477 4360310 4036378 2577417 4432577 3918298 3046779 4361741 4241479 3052587"
type input "30"
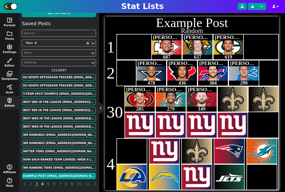
click at [43, 185] on span "4" at bounding box center [42, 184] width 4 height 7
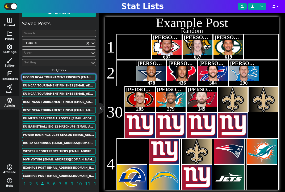
click at [54, 76] on button "UCONN NCAA TOURNAMENT FINISHES [EMAIL_ADDRESS][DOMAIN_NAME]" at bounding box center [59, 77] width 74 height 7
type textarea "UCONN NCAA TOURNAMENT FINISHES"
type textarea "LAST 20 NCAA TOURNAMENTS"
type textarea "[DEMOGRAPHIC_DATA] # # UCONN # UCONN # # [DEMOGRAPHIC_DATA][PERSON_NAME]"
type textarea "2004 2011 2014 2023 2024 2009 2006 2005 2016 2008 2012 2021 2022 2007 2010 2013…"
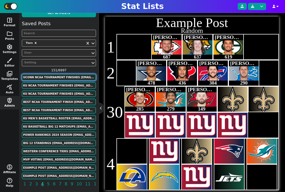
type input "WON THE NATIONAL CHAMPIONSHIP"
type input "LOST IN THE NATIONAL CHAMPIONSHIP"
type input "LOST IN THE FINAL FOUR"
type input "LOST IN THE ELITE EIGHT"
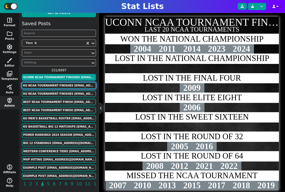
click at [65, 85] on button "KU NCAA TOURNAMENT FINISHES [EMAIL_ADDRESS][DOMAIN_NAME]" at bounding box center [59, 85] width 74 height 7
type textarea "KU NCAA TOURNAMENT FINISHES"
type textarea "[PERSON_NAME] ERA"
type textarea "KU KU # KU # KU # KU KU KU KU KU # KU KU # KU KU KU KU KU KU KU # KU KU #"
type textarea "2008 2022 2012 2018 2004 2007 2011 2016 2017 2009 2013 2010 2014 2015 2019 2021…"
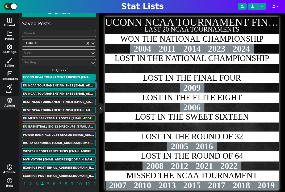
type input "WON A NATIONAL CHAMPIONSHIP"
type input "NATIONAL RUNNER-UP"
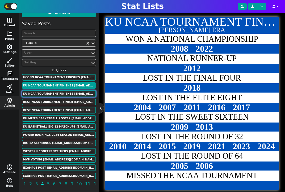
click at [62, 92] on button "KU NCAA TOURNAMENT FINISHES [EMAIL_ADDRESS][DOMAIN_NAME]" at bounding box center [59, 94] width 74 height 7
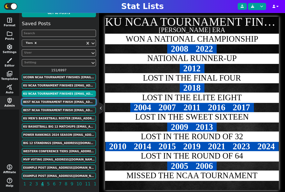
click at [61, 101] on button "BEST NCAA TOURNAMENT FINISH [EMAIL_ADDRESS][DOMAIN_NAME]" at bounding box center [59, 102] width 74 height 7
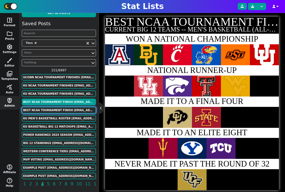
click at [61, 109] on button "BEST NCAA TOURNAMENT FINISH [EMAIL_ADDRESS][DOMAIN_NAME]" at bounding box center [59, 110] width 74 height 7
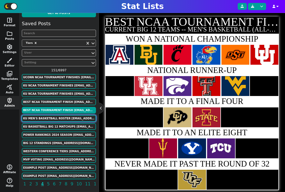
click at [61, 116] on button "KU MEN'S BASKETBALL ROSTER [EMAIL_ADDRESS][DOMAIN_NAME]" at bounding box center [59, 118] width 74 height 7
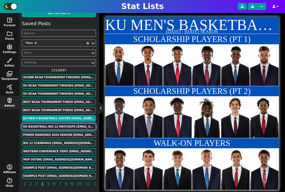
click at [61, 125] on button "KU BASKETBALL BIG 12 MATCHUPS [EMAIL_ADDRESS][DOMAIN_NAME]" at bounding box center [59, 127] width 74 height 7
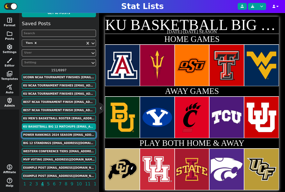
click at [60, 134] on button "Power Rankings 2024 Season [EMAIL_ADDRESS][DOMAIN_NAME]" at bounding box center [59, 135] width 74 height 7
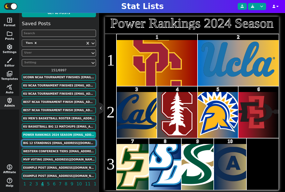
click at [60, 142] on button "BIG 12 STANDINGS [EMAIL_ADDRESS][DOMAIN_NAME]" at bounding box center [59, 143] width 74 height 7
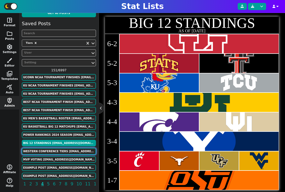
click at [60, 151] on button "Western Conference Tiers [EMAIL_ADDRESS][DOMAIN_NAME]" at bounding box center [59, 151] width 74 height 7
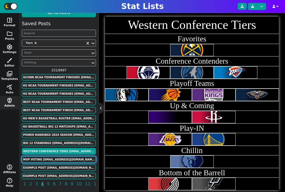
click at [60, 158] on button "MVP Voting [EMAIL_ADDRESS][DOMAIN_NAME]" at bounding box center [59, 160] width 74 height 7
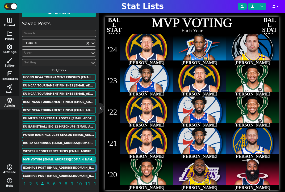
click at [60, 168] on button "Example Post [EMAIL_ADDRESS][DOMAIN_NAME]" at bounding box center [59, 168] width 74 height 7
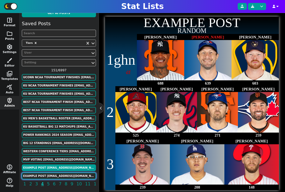
click at [61, 173] on button "Example Post [EMAIL_ADDRESS][DOMAIN_NAME]" at bounding box center [59, 176] width 74 height 7
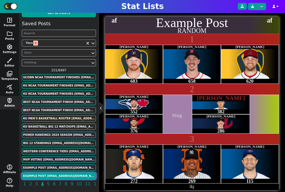
click at [36, 44] on icon "Remove Tiers" at bounding box center [36, 43] width 2 height 2
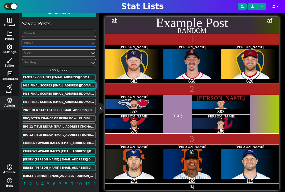
click at [53, 86] on button "MLB Final Scores [EMAIL_ADDRESS][DOMAIN_NAME]" at bounding box center [59, 85] width 74 height 7
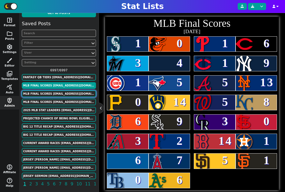
click at [55, 95] on button "MLB Final Scores [EMAIL_ADDRESS][DOMAIN_NAME]" at bounding box center [59, 94] width 74 height 7
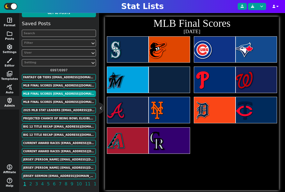
click at [55, 106] on div "Saved Posts Filter User Setting 6997 / 6997 fantasy qb tiers [EMAIL_ADDRESS][DO…" at bounding box center [59, 105] width 74 height 170
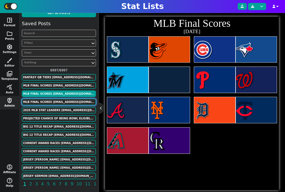
click at [58, 104] on button "MLB Final Scores [EMAIL_ADDRESS][DOMAIN_NAME]" at bounding box center [59, 102] width 74 height 7
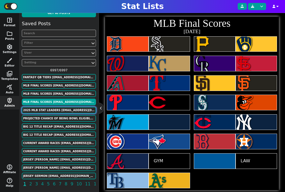
click at [57, 111] on button "2025 MLB Stat Leaders [EMAIL_ADDRESS][DOMAIN_NAME]" at bounding box center [59, 110] width 74 height 7
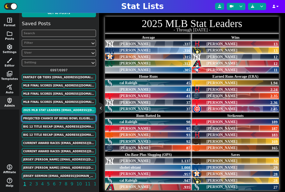
click at [57, 121] on button "PROJECTED CHANCE OF BEING BOWL ELIGIBLE [EMAIL_ADDRESS][DOMAIN_NAME]" at bounding box center [59, 118] width 74 height 7
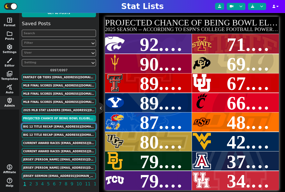
click at [59, 129] on button "BIG 12 TITLE RECAP [EMAIL_ADDRESS][DOMAIN_NAME]" at bounding box center [59, 127] width 74 height 7
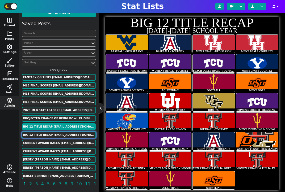
click at [58, 134] on button "BIG 12 TITLE RECAP [EMAIL_ADDRESS][DOMAIN_NAME]" at bounding box center [59, 135] width 74 height 7
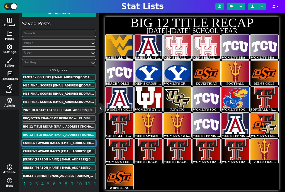
click at [58, 141] on button "Current Award Races [EMAIL_ADDRESS][DOMAIN_NAME]" at bounding box center [59, 143] width 74 height 7
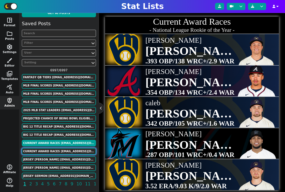
click at [58, 150] on button "Current Award Races [EMAIL_ADDRESS][DOMAIN_NAME]" at bounding box center [59, 151] width 74 height 7
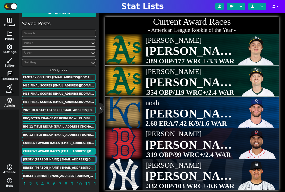
click at [59, 160] on button "Jersey [PERSON_NAME] [EMAIL_ADDRESS][DOMAIN_NAME]" at bounding box center [59, 160] width 74 height 7
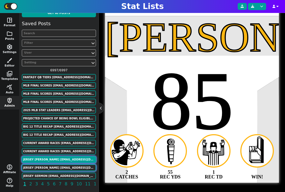
scroll to position [112, 0]
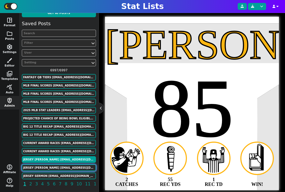
click at [59, 167] on button "Jersey [PERSON_NAME] [EMAIL_ADDRESS][DOMAIN_NAME]" at bounding box center [59, 168] width 74 height 7
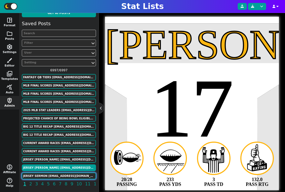
click at [61, 176] on button "Jersey SERMON [EMAIL_ADDRESS][DOMAIN_NAME]" at bounding box center [59, 176] width 74 height 7
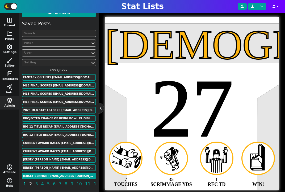
click at [30, 185] on span "2" at bounding box center [30, 184] width 4 height 7
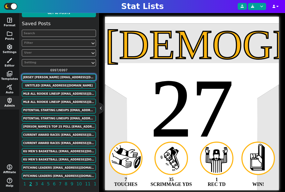
click at [66, 75] on button "Jersey [PERSON_NAME] [EMAIL_ADDRESS][DOMAIN_NAME]" at bounding box center [59, 77] width 74 height 7
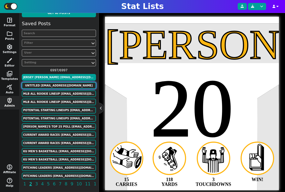
click at [61, 87] on button "Untitled [EMAIL_ADDRESS][DOMAIN_NAME]" at bounding box center [59, 85] width 74 height 7
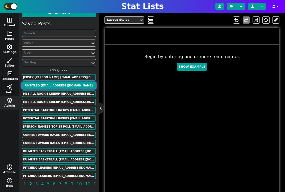
scroll to position [123, 0]
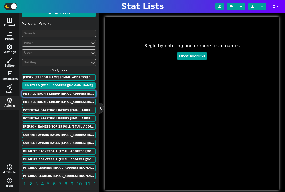
click at [61, 93] on button "MLB All Rookie Lineup [EMAIL_ADDRESS][DOMAIN_NAME]" at bounding box center [59, 94] width 74 height 7
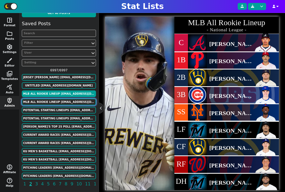
click at [61, 102] on button "MLB All Rookie Lineup [EMAIL_ADDRESS][DOMAIN_NAME]" at bounding box center [59, 102] width 74 height 7
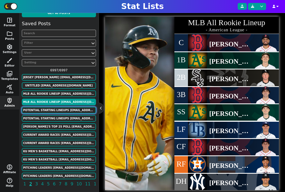
click at [61, 108] on button "POTENTIAL STARTING LINEUPS [EMAIL_ADDRESS][DOMAIN_NAME]" at bounding box center [59, 110] width 74 height 7
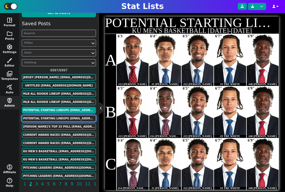
click at [62, 116] on button "POTENTIAL STARTING LINEUPS [EMAIL_ADDRESS][DOMAIN_NAME]" at bounding box center [59, 118] width 74 height 7
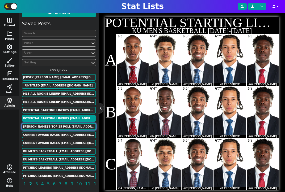
click at [62, 128] on button "[PERSON_NAME]'s Top 25 POLL [EMAIL_ADDRESS][DOMAIN_NAME]" at bounding box center [59, 127] width 74 height 7
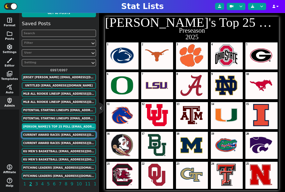
click at [62, 135] on button "Current Award Races [EMAIL_ADDRESS][DOMAIN_NAME]" at bounding box center [59, 135] width 74 height 7
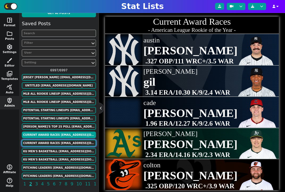
click at [63, 141] on button "Current Award Races [EMAIL_ADDRESS][DOMAIN_NAME]" at bounding box center [59, 143] width 74 height 7
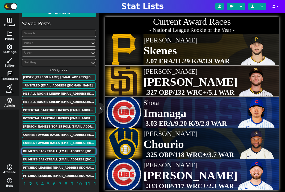
click at [65, 153] on button "KU MEN'S BASKETBALL [EMAIL_ADDRESS][DOMAIN_NAME]" at bounding box center [59, 151] width 74 height 7
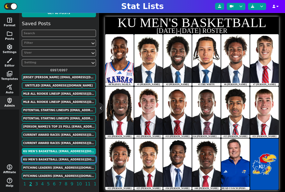
click at [66, 160] on button "KU MEN'S BASKETBALL [EMAIL_ADDRESS][DOMAIN_NAME]" at bounding box center [59, 160] width 74 height 7
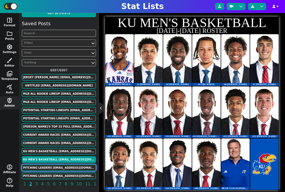
click at [66, 166] on button "PITCHING LEADERS [EMAIL_ADDRESS][DOMAIN_NAME]" at bounding box center [59, 168] width 74 height 7
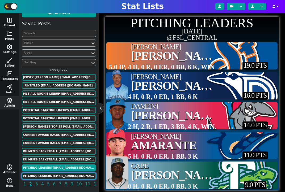
click at [67, 175] on button "PITCHING LEADERS [EMAIL_ADDRESS][DOMAIN_NAME]" at bounding box center [59, 176] width 74 height 7
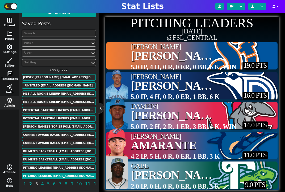
click at [37, 183] on span "3" at bounding box center [36, 184] width 4 height 7
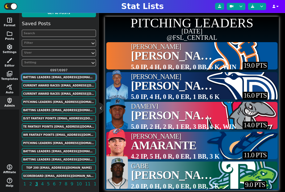
click at [70, 76] on button "BATTING LEADERS [EMAIL_ADDRESS][DOMAIN_NAME]" at bounding box center [59, 77] width 74 height 7
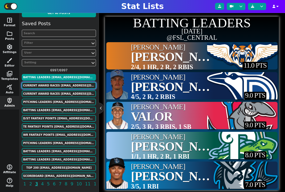
click at [69, 86] on button "Current Award Races [EMAIL_ADDRESS][DOMAIN_NAME]" at bounding box center [59, 85] width 74 height 7
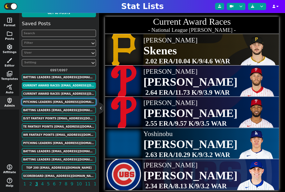
click at [69, 102] on button "PITCHING LEADERS [EMAIL_ADDRESS][DOMAIN_NAME]" at bounding box center [59, 102] width 74 height 7
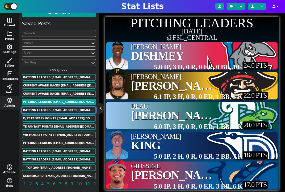
click at [69, 108] on button "BATTING LEADERS [EMAIL_ADDRESS][DOMAIN_NAME]" at bounding box center [59, 110] width 74 height 7
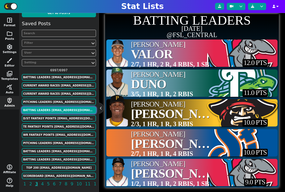
scroll to position [124, 0]
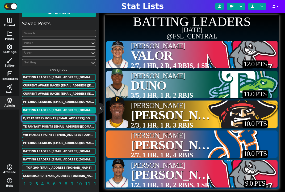
click at [70, 120] on button "D/ST FANTASY POINTS [EMAIL_ADDRESS][DOMAIN_NAME]" at bounding box center [59, 118] width 74 height 7
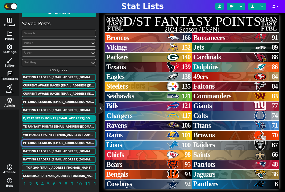
click at [65, 142] on button "PITCHING LEADERS [EMAIL_ADDRESS][DOMAIN_NAME]" at bounding box center [59, 143] width 74 height 7
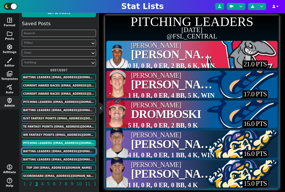
click at [64, 151] on button "BATTING LEADERS [EMAIL_ADDRESS][DOMAIN_NAME]" at bounding box center [59, 151] width 74 height 7
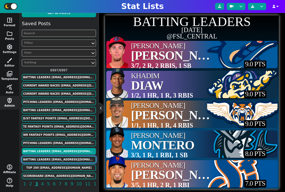
click at [64, 160] on button "BATTING LEADERS [EMAIL_ADDRESS][DOMAIN_NAME]" at bounding box center [59, 160] width 74 height 7
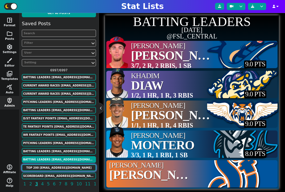
click at [68, 168] on button "TOP 200 [EMAIL_ADDRESS][DOMAIN_NAME]" at bounding box center [59, 168] width 74 height 7
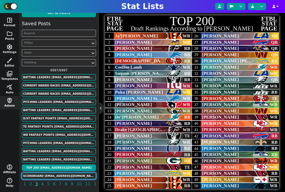
click at [66, 176] on button "SCOREBOARD [EMAIL_ADDRESS][DOMAIN_NAME]" at bounding box center [59, 176] width 74 height 7
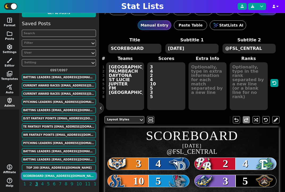
scroll to position [0, 0]
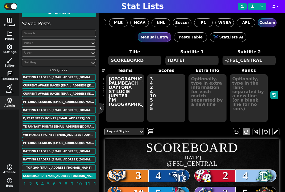
click at [125, 92] on textarea "[GEOGRAPHIC_DATA] PALMBEACH DAYTONA ST LUCIE JUPITER FM [GEOGRAPHIC_DATA]" at bounding box center [125, 98] width 38 height 48
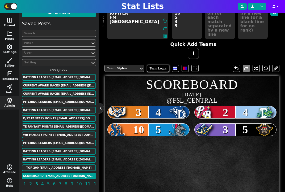
scroll to position [75, 0]
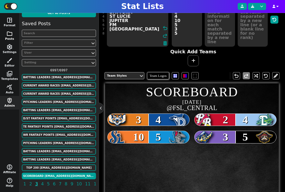
click at [9, 39] on button "folder Posts" at bounding box center [9, 36] width 19 height 14
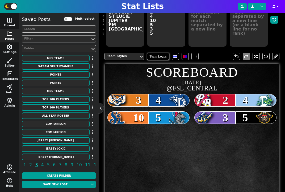
scroll to position [0, 0]
click at [25, 163] on span "1" at bounding box center [25, 165] width 4 height 7
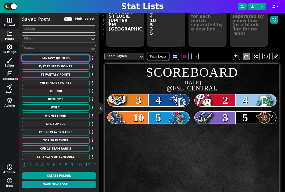
click at [64, 59] on button "fantasy qb tiers" at bounding box center [56, 58] width 68 height 7
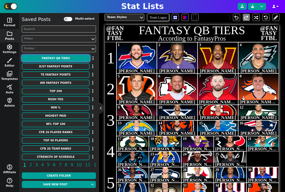
scroll to position [107, 0]
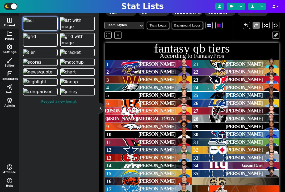
click at [7, 39] on button "folder Posts" at bounding box center [9, 36] width 19 height 14
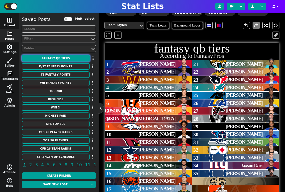
click at [65, 57] on button "fantasy qb tiers" at bounding box center [56, 58] width 68 height 7
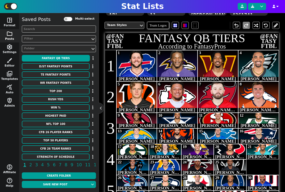
click at [132, 25] on div "Team Styles" at bounding box center [122, 25] width 30 height 5
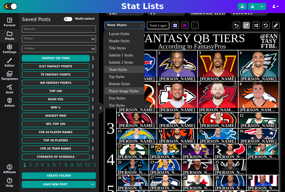
click at [122, 89] on div "Player Image Styles" at bounding box center [124, 90] width 40 height 7
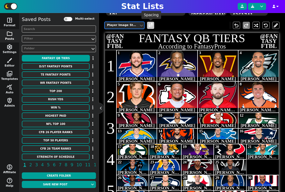
click at [150, 27] on span at bounding box center [150, 25] width 5 height 7
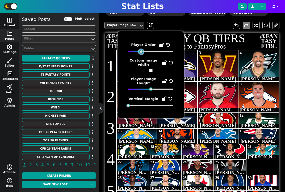
drag, startPoint x: 166, startPoint y: 53, endPoint x: 139, endPoint y: 54, distance: 26.9
click at [139, 54] on div "Player Order Custom image width Player Image Height Vertical Margin" at bounding box center [150, 75] width 45 height 66
click at [150, 70] on input "checkbox" at bounding box center [150, 70] width 3 height 3
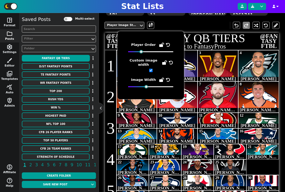
click at [150, 70] on input "checkbox" at bounding box center [150, 70] width 3 height 3
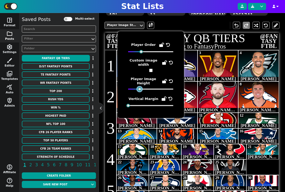
drag, startPoint x: 150, startPoint y: 90, endPoint x: 140, endPoint y: 92, distance: 10.6
click at [140, 92] on div "Player Order Custom image width Player Image Height Vertical Margin" at bounding box center [150, 75] width 45 height 66
click at [141, 92] on div "Player Order Custom image width Player Image Height Vertical Margin" at bounding box center [150, 75] width 45 height 66
drag, startPoint x: 140, startPoint y: 88, endPoint x: 156, endPoint y: 92, distance: 16.8
click at [156, 92] on div "Player Order Custom image width Player Image Height Vertical Margin" at bounding box center [150, 75] width 45 height 66
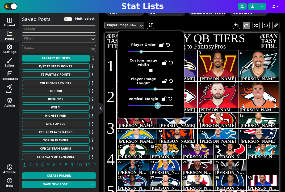
drag, startPoint x: 128, startPoint y: 107, endPoint x: 163, endPoint y: 110, distance: 35.0
click at [163, 110] on div "Player Order Custom image width Player Image Height Vertical Margin" at bounding box center [150, 74] width 66 height 87
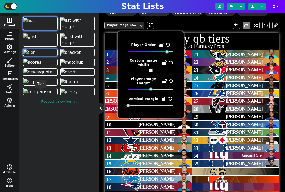
click at [35, 56] on img at bounding box center [28, 52] width 11 height 6
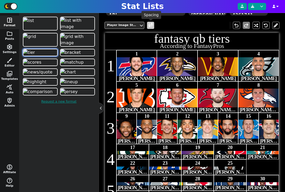
click at [151, 26] on span at bounding box center [150, 25] width 5 height 7
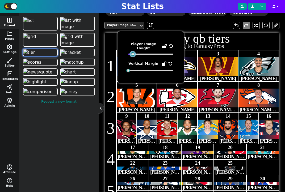
drag, startPoint x: 150, startPoint y: 54, endPoint x: 133, endPoint y: 73, distance: 25.4
click at [133, 73] on div "Player Image Height Vertical Margin" at bounding box center [150, 57] width 66 height 52
drag, startPoint x: 128, startPoint y: 71, endPoint x: 165, endPoint y: 74, distance: 37.1
click at [165, 74] on div "Player Image Height Vertical Margin" at bounding box center [150, 57] width 66 height 52
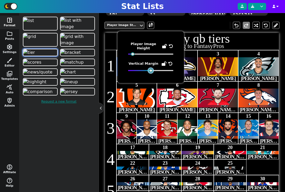
drag, startPoint x: 163, startPoint y: 71, endPoint x: 149, endPoint y: 71, distance: 14.6
click at [149, 71] on div at bounding box center [150, 71] width 45 height 4
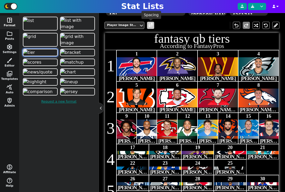
click at [151, 26] on span at bounding box center [150, 25] width 5 height 7
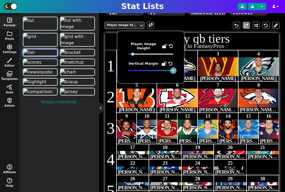
drag, startPoint x: 151, startPoint y: 71, endPoint x: 181, endPoint y: 77, distance: 31.2
click at [181, 77] on div "Player Image Height Vertical Margin" at bounding box center [150, 57] width 66 height 52
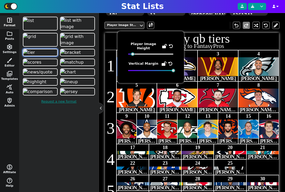
click at [236, 124] on img at bounding box center [228, 129] width 26 height 18
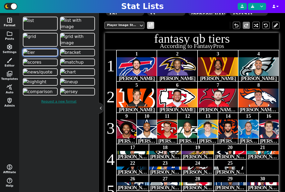
click at [151, 25] on span at bounding box center [150, 25] width 5 height 7
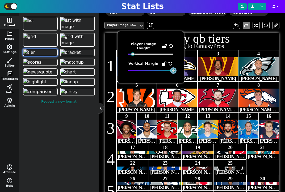
drag, startPoint x: 172, startPoint y: 71, endPoint x: 193, endPoint y: 89, distance: 27.5
click at [193, 89] on body "Stat Lists space_dashboard Format folder Posts settings Settings brush Editor p…" at bounding box center [142, 96] width 285 height 192
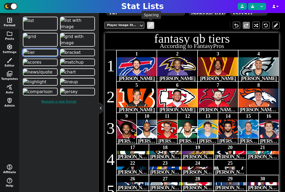
click at [150, 25] on span at bounding box center [150, 25] width 5 height 7
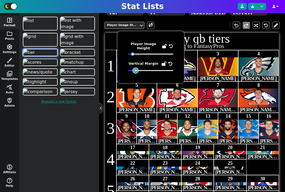
drag, startPoint x: 158, startPoint y: 70, endPoint x: 136, endPoint y: 82, distance: 26.0
click at [136, 82] on div "Player Image Height Vertical Margin" at bounding box center [150, 57] width 66 height 52
click at [168, 62] on icon at bounding box center [170, 64] width 4 height 4
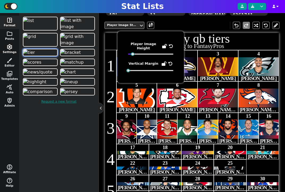
click at [13, 49] on button "settings Settings" at bounding box center [9, 50] width 19 height 14
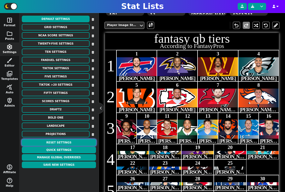
click at [62, 142] on button "Reset Settings" at bounding box center [59, 143] width 74 height 7
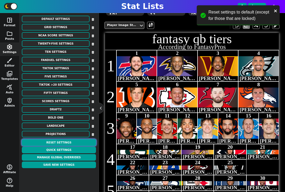
scroll to position [102, 0]
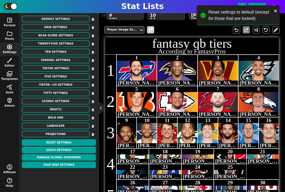
click at [150, 27] on span at bounding box center [150, 30] width 5 height 7
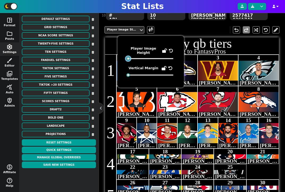
drag, startPoint x: 150, startPoint y: 59, endPoint x: 124, endPoint y: 60, distance: 26.1
click at [124, 60] on div "Player Image Height Vertical Margin" at bounding box center [150, 62] width 66 height 52
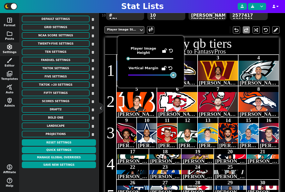
drag, startPoint x: 128, startPoint y: 75, endPoint x: 195, endPoint y: 81, distance: 66.4
click at [195, 81] on body "Stat Lists space_dashboard Format folder Posts settings Settings brush Editor p…" at bounding box center [142, 96] width 285 height 192
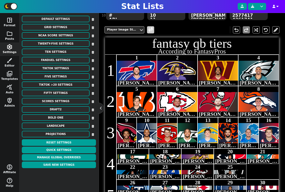
click at [149, 29] on span at bounding box center [150, 30] width 5 height 7
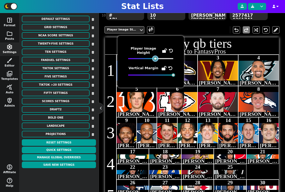
drag, startPoint x: 128, startPoint y: 59, endPoint x: 155, endPoint y: 65, distance: 27.5
click at [155, 65] on div "Player Image Height Vertical Margin" at bounding box center [150, 62] width 45 height 31
click at [69, 143] on button "Reset Settings" at bounding box center [59, 143] width 74 height 7
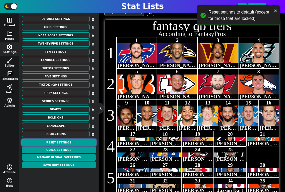
scroll to position [113, 0]
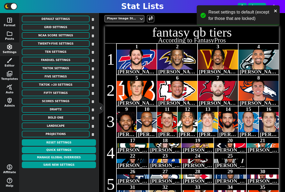
click at [141, 46] on div "1" at bounding box center [137, 47] width 40 height 6
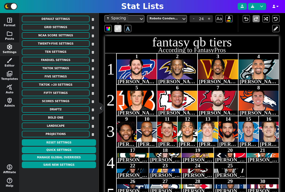
click at [120, 28] on span at bounding box center [117, 28] width 7 height 7
click at [118, 30] on span at bounding box center [118, 28] width 5 height 7
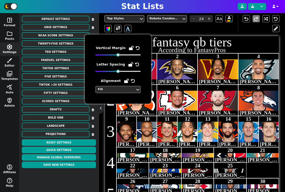
click at [115, 91] on div "Fill" at bounding box center [115, 89] width 35 height 5
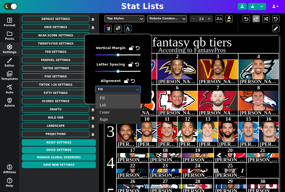
click at [114, 103] on div "Left" at bounding box center [117, 105] width 45 height 7
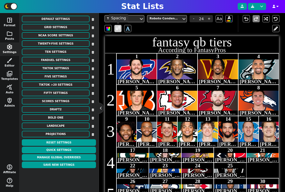
click at [120, 29] on span at bounding box center [118, 28] width 5 height 7
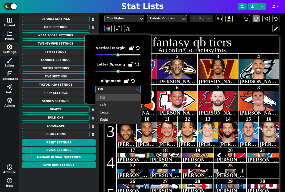
click at [119, 89] on div "Fill" at bounding box center [115, 89] width 35 height 5
click at [113, 103] on div "Left" at bounding box center [117, 105] width 45 height 7
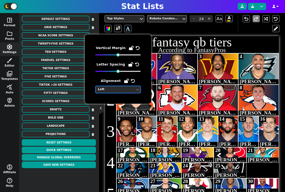
click at [132, 16] on div "Top Styles" at bounding box center [122, 18] width 30 height 5
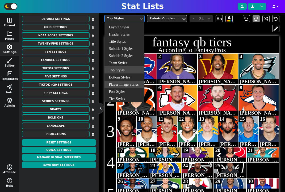
click at [130, 85] on div "Player Image Styles" at bounding box center [124, 84] width 40 height 7
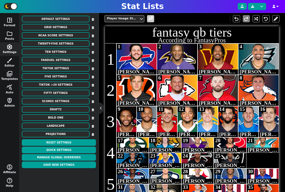
click at [149, 19] on span at bounding box center [150, 18] width 5 height 7
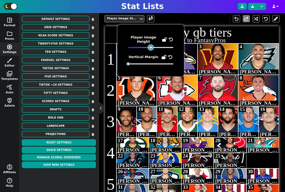
click at [150, 48] on div at bounding box center [151, 48] width 4 height 4
click at [170, 38] on icon at bounding box center [171, 39] width 4 height 4
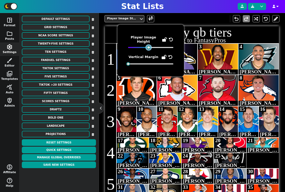
drag, startPoint x: 151, startPoint y: 47, endPoint x: 148, endPoint y: 49, distance: 3.7
click at [148, 49] on div at bounding box center [149, 48] width 4 height 4
click at [11, 103] on span "shield_person" at bounding box center [9, 101] width 6 height 6
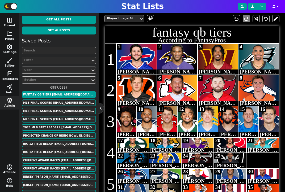
click at [42, 58] on div at bounding box center [56, 61] width 65 height 6
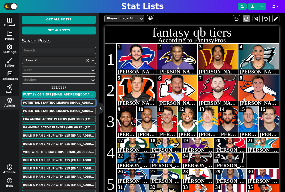
click at [62, 102] on button "POTENTIAL STARTING LINEUPS [EMAIL_ADDRESS][DOMAIN_NAME]" at bounding box center [59, 103] width 74 height 7
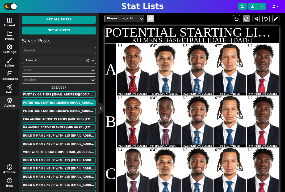
click at [150, 18] on span at bounding box center [150, 18] width 5 height 7
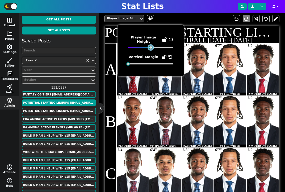
drag, startPoint x: 151, startPoint y: 48, endPoint x: 152, endPoint y: 58, distance: 10.4
click at [152, 59] on div "Player Image Height Vertical Margin" at bounding box center [150, 50] width 45 height 31
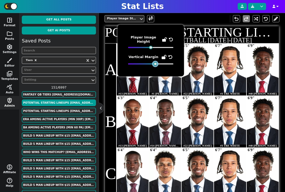
drag, startPoint x: 129, startPoint y: 64, endPoint x: 156, endPoint y: 71, distance: 28.1
click at [156, 71] on div "Player Image Height Vertical Margin" at bounding box center [150, 51] width 66 height 52
click at [276, 18] on button at bounding box center [275, 18] width 7 height 7
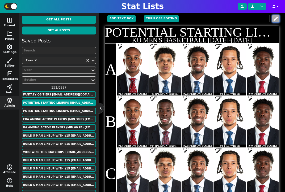
scroll to position [111, 0]
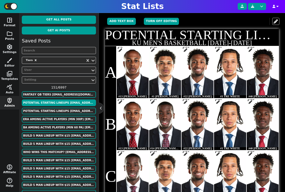
click at [185, 50] on span at bounding box center [185, 50] width 5 height 5
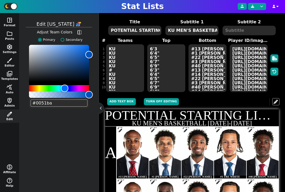
scroll to position [19, 0]
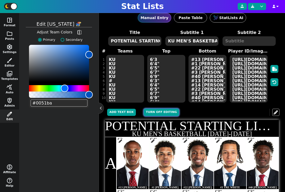
click at [156, 113] on button "Turn off editing" at bounding box center [161, 112] width 35 height 7
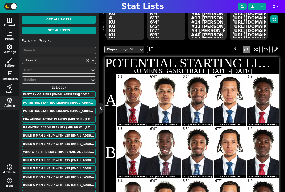
scroll to position [99, 0]
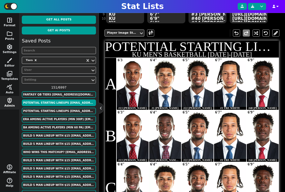
click at [198, 77] on img at bounding box center [197, 84] width 39 height 52
click at [272, 34] on button at bounding box center [275, 32] width 7 height 7
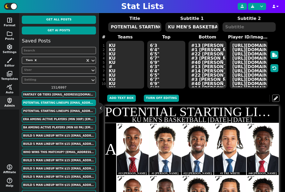
scroll to position [17, 0]
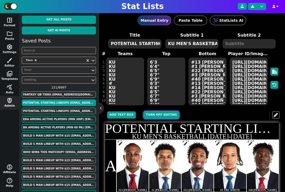
click at [167, 114] on button "Turn off editing" at bounding box center [161, 115] width 35 height 7
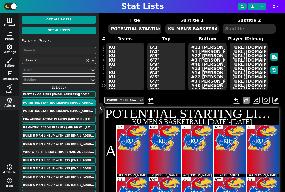
scroll to position [27, 0]
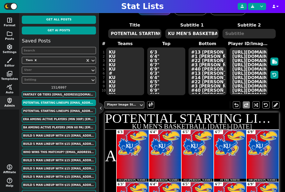
drag, startPoint x: 234, startPoint y: 165, endPoint x: 234, endPoint y: 158, distance: 6.6
click at [234, 158] on div at bounding box center [230, 169] width 32 height 26
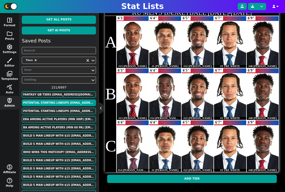
scroll to position [144, 0]
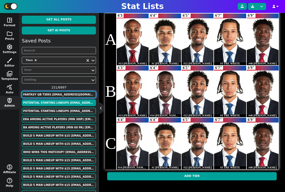
click at [66, 95] on button "fantasy qb tiers [EMAIL_ADDRESS][DOMAIN_NAME]" at bounding box center [59, 94] width 74 height 7
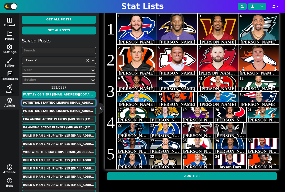
click at [63, 106] on button "POTENTIAL STARTING LINEUPS [EMAIL_ADDRESS][DOMAIN_NAME]" at bounding box center [59, 103] width 74 height 7
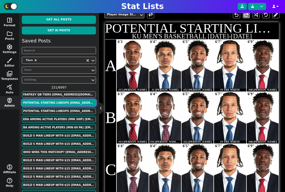
scroll to position [109, 0]
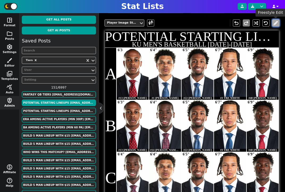
click at [275, 23] on button at bounding box center [275, 22] width 7 height 7
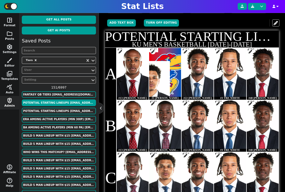
drag, startPoint x: 166, startPoint y: 61, endPoint x: 152, endPoint y: 77, distance: 20.5
click at [152, 77] on img at bounding box center [150, 87] width 39 height 52
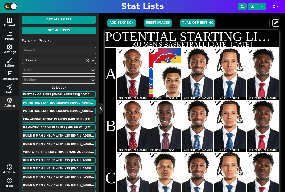
drag, startPoint x: 163, startPoint y: 65, endPoint x: 184, endPoint y: 66, distance: 20.8
click at [184, 66] on span "6'3 #13 [PERSON_NAME] 6'4" #1 [PERSON_NAME] 6'5" #22 [PERSON_NAME] 6'7" #3 TRE …" at bounding box center [197, 74] width 162 height 52
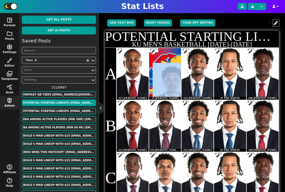
drag, startPoint x: 165, startPoint y: 55, endPoint x: 163, endPoint y: 74, distance: 19.3
click at [163, 74] on div at bounding box center [165, 74] width 32 height 52
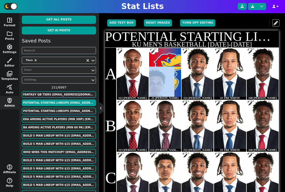
drag, startPoint x: 169, startPoint y: 73, endPoint x: 145, endPoint y: 71, distance: 24.5
click at [145, 71] on span "6'3 #13 [PERSON_NAME] 6'4" #1 [PERSON_NAME] 6'5" #22 [PERSON_NAME] 6'7" #3 TRE …" at bounding box center [197, 74] width 162 height 52
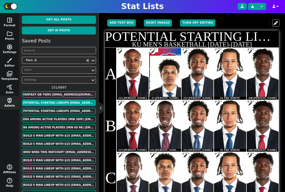
drag, startPoint x: 166, startPoint y: 71, endPoint x: 188, endPoint y: 66, distance: 22.4
click at [188, 66] on span "6'3 #13 [PERSON_NAME] 6'4" #1 [PERSON_NAME] 6'5" #22 [PERSON_NAME] 6'7" #3 TRE …" at bounding box center [197, 74] width 162 height 52
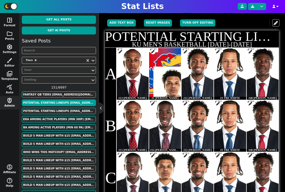
drag, startPoint x: 166, startPoint y: 65, endPoint x: 170, endPoint y: 77, distance: 11.8
click at [170, 77] on img at bounding box center [172, 93] width 39 height 52
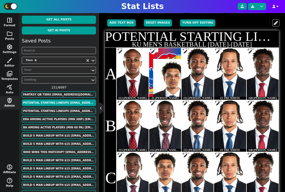
drag, startPoint x: 168, startPoint y: 67, endPoint x: 167, endPoint y: 56, distance: 10.4
click at [167, 59] on img at bounding box center [172, 85] width 39 height 52
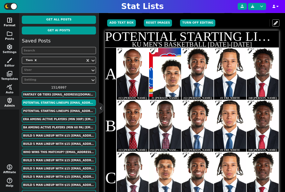
click at [10, 23] on button "space_dashboard Format" at bounding box center [9, 23] width 19 height 14
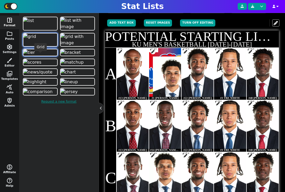
click at [36, 40] on img at bounding box center [29, 36] width 12 height 6
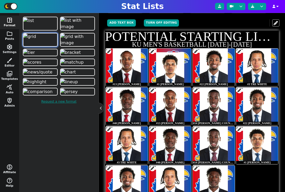
drag, startPoint x: 166, startPoint y: 64, endPoint x: 166, endPoint y: 82, distance: 17.3
click at [166, 81] on img at bounding box center [170, 71] width 28 height 38
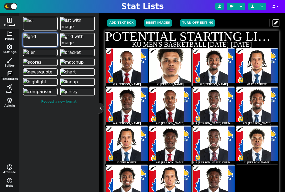
drag, startPoint x: 168, startPoint y: 66, endPoint x: 168, endPoint y: 41, distance: 25.2
click at [168, 41] on div "POTENTIAL STARTING LINEUPS KU MEN'S BASKETBALL [DATE]-[DATE] 6'3 #13 [PERSON_NA…" at bounding box center [192, 118] width 174 height 174
click at [35, 56] on img at bounding box center [28, 52] width 11 height 6
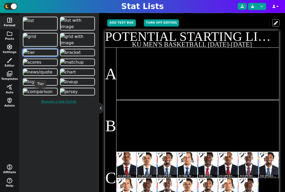
click at [35, 56] on img at bounding box center [28, 52] width 11 height 6
click at [9, 101] on span "shield_person" at bounding box center [9, 101] width 6 height 6
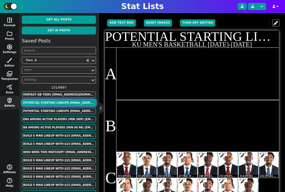
click at [55, 102] on button "POTENTIAL STARTING LINEUPS [EMAIL_ADDRESS][DOMAIN_NAME]" at bounding box center [59, 103] width 74 height 7
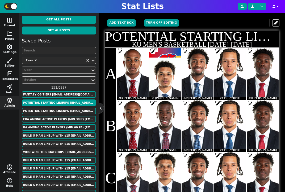
drag, startPoint x: 166, startPoint y: 64, endPoint x: 166, endPoint y: 76, distance: 12.8
click at [166, 76] on img at bounding box center [164, 84] width 39 height 52
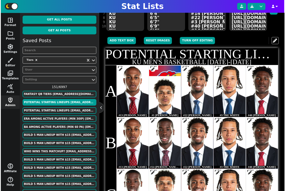
scroll to position [90, 0]
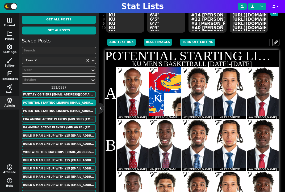
drag, startPoint x: 165, startPoint y: 77, endPoint x: 183, endPoint y: 92, distance: 23.8
click at [183, 92] on span "6'3 #13 [PERSON_NAME] 6'4" #1 [PERSON_NAME] 6'5" #22 [PERSON_NAME] 6'7" #3 TRE …" at bounding box center [197, 93] width 162 height 52
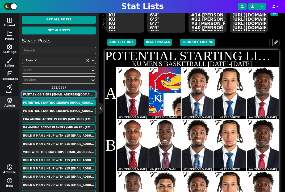
click at [68, 93] on button "fantasy qb tiers [EMAIL_ADDRESS][DOMAIN_NAME]" at bounding box center [59, 94] width 74 height 7
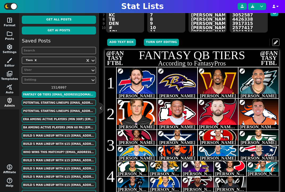
drag, startPoint x: 177, startPoint y: 75, endPoint x: 177, endPoint y: 79, distance: 4.5
click at [177, 79] on div at bounding box center [177, 83] width 40 height 31
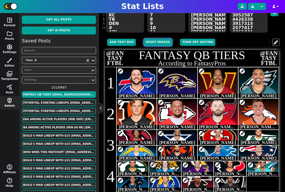
click at [159, 44] on button "Reset Images" at bounding box center [158, 42] width 28 height 7
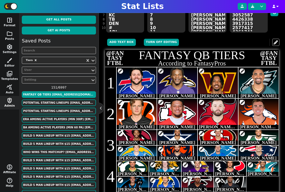
drag, startPoint x: 217, startPoint y: 79, endPoint x: 215, endPoint y: 85, distance: 6.8
click at [215, 85] on img at bounding box center [217, 85] width 42 height 31
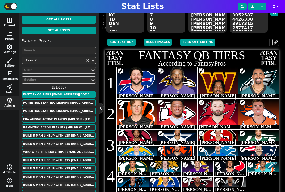
drag, startPoint x: 217, startPoint y: 78, endPoint x: 219, endPoint y: 84, distance: 6.9
click at [219, 84] on img at bounding box center [218, 91] width 42 height 31
drag, startPoint x: 219, startPoint y: 85, endPoint x: 218, endPoint y: 77, distance: 7.7
click at [218, 77] on img at bounding box center [218, 85] width 42 height 31
drag, startPoint x: 218, startPoint y: 77, endPoint x: 202, endPoint y: 76, distance: 16.8
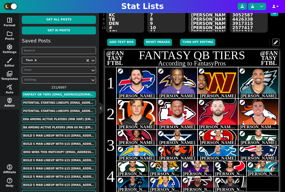
click at [202, 76] on img at bounding box center [201, 84] width 42 height 31
drag, startPoint x: 203, startPoint y: 79, endPoint x: 216, endPoint y: 80, distance: 13.6
click at [216, 79] on img at bounding box center [207, 84] width 42 height 31
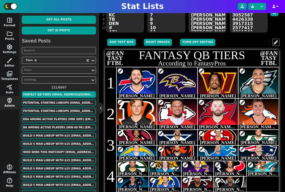
click at [176, 70] on div at bounding box center [177, 83] width 40 height 31
drag, startPoint x: 139, startPoint y: 78, endPoint x: 139, endPoint y: 87, distance: 9.0
click at [139, 87] on img at bounding box center [136, 86] width 42 height 31
drag, startPoint x: 136, startPoint y: 77, endPoint x: 136, endPoint y: 83, distance: 5.3
click at [136, 83] on img at bounding box center [136, 93] width 42 height 31
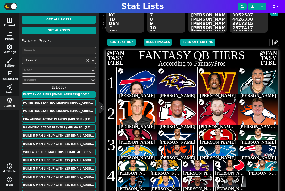
click at [137, 76] on div at bounding box center [137, 83] width 40 height 31
drag, startPoint x: 136, startPoint y: 88, endPoint x: 153, endPoint y: 70, distance: 24.8
click at [153, 70] on img at bounding box center [153, 76] width 42 height 31
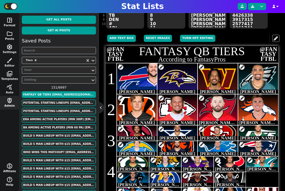
drag, startPoint x: 217, startPoint y: 128, endPoint x: 217, endPoint y: 131, distance: 2.7
click at [217, 131] on img at bounding box center [217, 132] width 21 height 15
click at [154, 39] on button "Reset Images" at bounding box center [158, 38] width 28 height 7
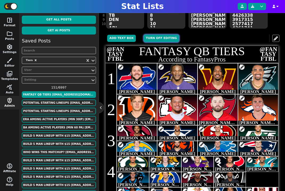
click at [154, 39] on button "Turn off editing" at bounding box center [161, 38] width 35 height 7
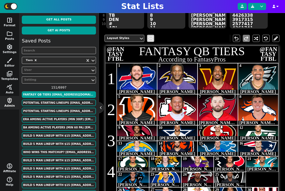
click at [152, 39] on span "view_agenda" at bounding box center [150, 38] width 5 height 6
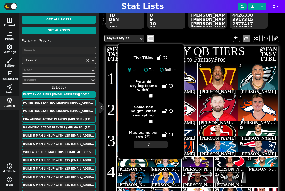
click at [150, 39] on span "view_agenda" at bounding box center [150, 38] width 5 height 6
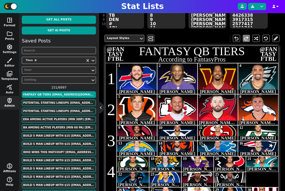
click at [132, 39] on div "Layout Styles" at bounding box center [122, 38] width 30 height 5
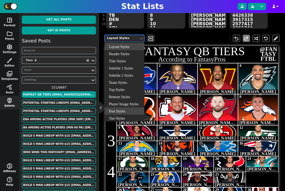
click at [126, 111] on div "Post Styles" at bounding box center [124, 111] width 40 height 7
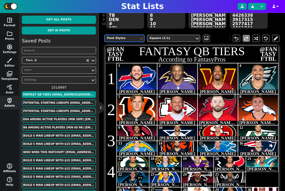
click at [132, 37] on div "Post Styles" at bounding box center [122, 38] width 30 height 5
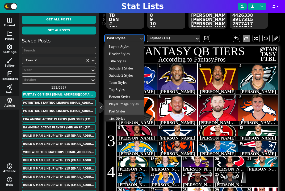
click at [126, 103] on div "Player Image Styles" at bounding box center [124, 103] width 40 height 7
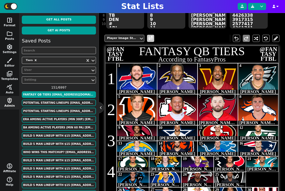
click at [150, 40] on span at bounding box center [150, 38] width 5 height 7
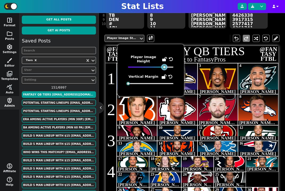
drag, startPoint x: 150, startPoint y: 68, endPoint x: 165, endPoint y: 70, distance: 14.2
click at [165, 70] on div "Player Image Height Vertical Margin" at bounding box center [150, 70] width 45 height 31
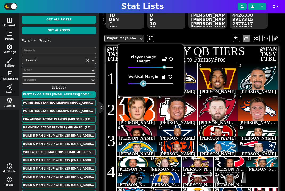
drag, startPoint x: 129, startPoint y: 83, endPoint x: 143, endPoint y: 85, distance: 14.7
click at [143, 85] on div at bounding box center [143, 84] width 4 height 4
click at [173, 39] on div "Player Image Styles [PERSON_NAME]" at bounding box center [191, 38] width 175 height 15
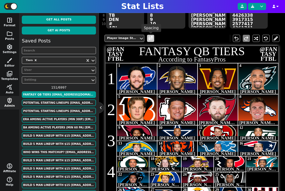
click at [152, 35] on span at bounding box center [150, 38] width 5 height 7
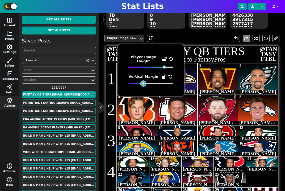
click at [144, 83] on div at bounding box center [143, 84] width 4 height 4
click at [274, 40] on button at bounding box center [275, 38] width 7 height 7
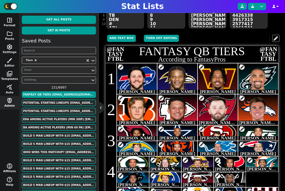
drag, startPoint x: 218, startPoint y: 132, endPoint x: 218, endPoint y: 136, distance: 3.5
click at [218, 136] on img at bounding box center [217, 139] width 27 height 19
drag, startPoint x: 218, startPoint y: 134, endPoint x: 218, endPoint y: 129, distance: 4.5
click at [218, 129] on img at bounding box center [217, 137] width 27 height 19
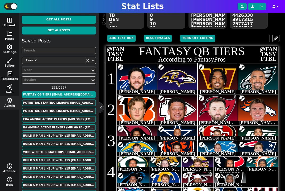
drag, startPoint x: 180, startPoint y: 74, endPoint x: 179, endPoint y: 79, distance: 5.6
click at [179, 79] on div at bounding box center [177, 79] width 40 height 31
drag, startPoint x: 218, startPoint y: 78, endPoint x: 221, endPoint y: 75, distance: 3.8
click at [221, 75] on img at bounding box center [217, 86] width 55 height 40
click at [159, 38] on button "Reset Images" at bounding box center [158, 38] width 28 height 7
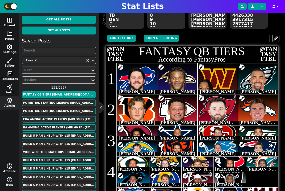
drag, startPoint x: 220, startPoint y: 79, endPoint x: 208, endPoint y: 88, distance: 14.9
click at [208, 88] on img at bounding box center [204, 94] width 55 height 40
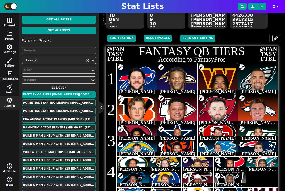
drag, startPoint x: 208, startPoint y: 86, endPoint x: 222, endPoint y: 79, distance: 15.7
click at [222, 79] on img at bounding box center [219, 89] width 55 height 40
click at [221, 69] on img at bounding box center [219, 89] width 55 height 40
drag, startPoint x: 221, startPoint y: 67, endPoint x: 220, endPoint y: 77, distance: 9.8
click at [219, 78] on div at bounding box center [219, 93] width 0 height 31
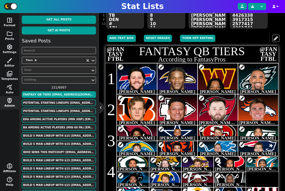
drag, startPoint x: 219, startPoint y: 88, endPoint x: 216, endPoint y: 83, distance: 6.3
click at [216, 83] on img at bounding box center [215, 93] width 55 height 40
drag, startPoint x: 225, startPoint y: 79, endPoint x: 210, endPoint y: 79, distance: 14.9
click at [210, 79] on img at bounding box center [208, 93] width 55 height 40
drag, startPoint x: 204, startPoint y: 82, endPoint x: 278, endPoint y: 63, distance: 76.0
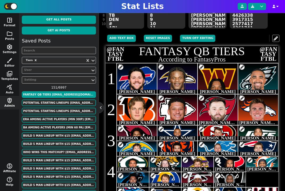
click at [222, 83] on img at bounding box center [216, 93] width 55 height 40
drag, startPoint x: 218, startPoint y: 79, endPoint x: 223, endPoint y: 79, distance: 5.1
click at [223, 79] on img at bounding box center [223, 94] width 55 height 40
drag, startPoint x: 222, startPoint y: 82, endPoint x: 218, endPoint y: 78, distance: 5.3
click at [218, 78] on img at bounding box center [219, 91] width 55 height 40
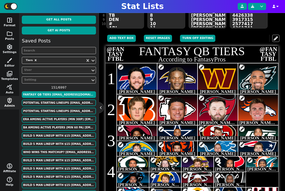
drag, startPoint x: 220, startPoint y: 69, endPoint x: 217, endPoint y: 88, distance: 19.3
click at [216, 88] on div at bounding box center [216, 103] width 0 height 31
drag, startPoint x: 219, startPoint y: 77, endPoint x: 221, endPoint y: 78, distance: 2.9
click at [221, 79] on div at bounding box center [218, 79] width 40 height 31
drag, startPoint x: 221, startPoint y: 78, endPoint x: 221, endPoint y: 67, distance: 11.2
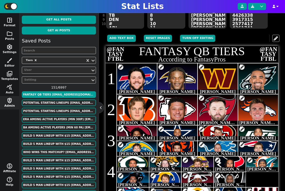
click at [221, 67] on div at bounding box center [218, 79] width 40 height 31
drag, startPoint x: 228, startPoint y: 79, endPoint x: 225, endPoint y: 63, distance: 16.1
click at [225, 63] on div "@FAN TASY FTBL fantasy qb tiers According to FantasyPros @FAN TASY FTBL 1 1 [PE…" at bounding box center [192, 132] width 173 height 173
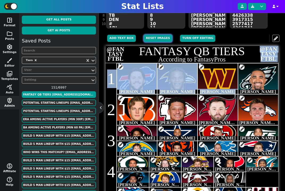
click at [157, 38] on button "Reset Images" at bounding box center [158, 38] width 28 height 7
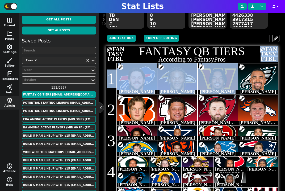
click at [226, 75] on img at bounding box center [217, 84] width 55 height 40
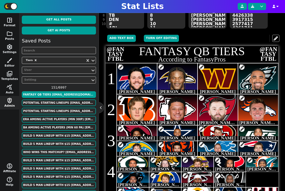
drag, startPoint x: 221, startPoint y: 78, endPoint x: 213, endPoint y: 74, distance: 9.6
click at [213, 74] on div at bounding box center [218, 79] width 40 height 31
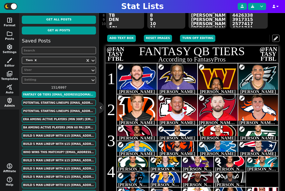
drag, startPoint x: 210, startPoint y: 86, endPoint x: 219, endPoint y: 78, distance: 12.1
click at [219, 78] on img at bounding box center [216, 88] width 42 height 31
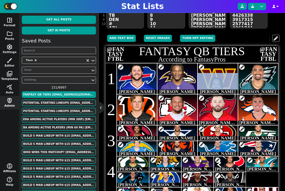
drag, startPoint x: 217, startPoint y: 72, endPoint x: 217, endPoint y: 77, distance: 4.5
click at [217, 77] on div at bounding box center [218, 79] width 40 height 31
drag, startPoint x: 258, startPoint y: 70, endPoint x: 258, endPoint y: 77, distance: 6.9
click at [258, 77] on img at bounding box center [258, 80] width 42 height 31
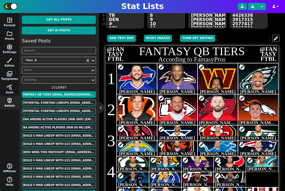
click at [256, 113] on img at bounding box center [256, 113] width 42 height 31
drag, startPoint x: 259, startPoint y: 78, endPoint x: 254, endPoint y: 76, distance: 5.4
click at [254, 76] on img at bounding box center [253, 80] width 42 height 31
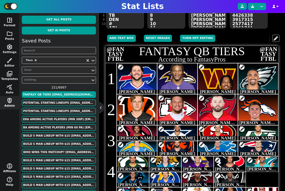
drag, startPoint x: 217, startPoint y: 84, endPoint x: 154, endPoint y: 22, distance: 88.5
click at [222, 79] on img at bounding box center [226, 86] width 42 height 31
click at [220, 81] on img at bounding box center [221, 85] width 42 height 31
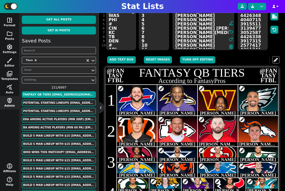
click at [200, 41] on textarea "[PERSON_NAME] [PERSON_NAME] [PERSON_NAME] [PERSON_NAME] [PERSON_NAME] [PERSON_N…" at bounding box center [202, 26] width 61 height 48
click at [231, 45] on icon at bounding box center [231, 47] width 4 height 4
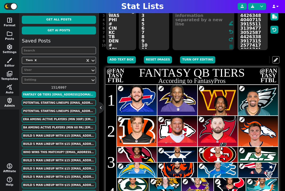
click at [232, 48] on icon at bounding box center [231, 47] width 4 height 4
click at [161, 39] on textarea "1 2 3 4 5 6 7 8 9 10 11 12 13 14 15 16 17 18 19 20 21 22 23 24 25 26 27 28 29 3…" at bounding box center [154, 26] width 30 height 48
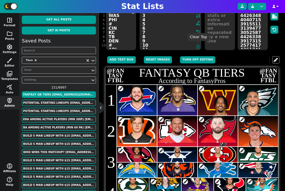
click at [199, 48] on icon at bounding box center [198, 47] width 4 height 4
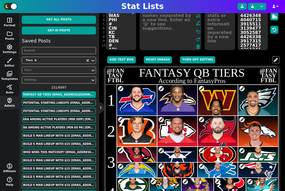
drag, startPoint x: 222, startPoint y: 104, endPoint x: 217, endPoint y: 108, distance: 5.5
click at [217, 108] on img at bounding box center [216, 110] width 42 height 31
drag, startPoint x: 217, startPoint y: 88, endPoint x: 218, endPoint y: 94, distance: 6.4
click at [218, 94] on div at bounding box center [218, 100] width 40 height 31
drag, startPoint x: 218, startPoint y: 104, endPoint x: 218, endPoint y: 107, distance: 3.0
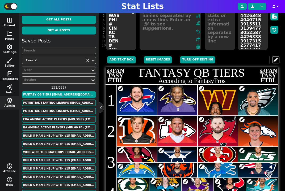
click at [218, 107] on img at bounding box center [216, 113] width 42 height 31
click at [149, 59] on button "Reset Images" at bounding box center [158, 59] width 28 height 7
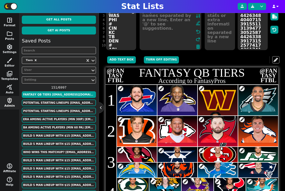
drag, startPoint x: 220, startPoint y: 94, endPoint x: 220, endPoint y: 104, distance: 10.4
click at [220, 104] on div at bounding box center [218, 100] width 40 height 31
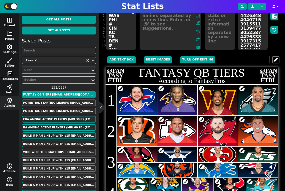
drag, startPoint x: 217, startPoint y: 112, endPoint x: 219, endPoint y: 90, distance: 23.0
click at [219, 90] on img at bounding box center [218, 100] width 42 height 31
drag, startPoint x: 218, startPoint y: 99, endPoint x: 218, endPoint y: 106, distance: 7.2
click at [218, 106] on img at bounding box center [218, 105] width 42 height 31
click at [219, 91] on div at bounding box center [218, 100] width 40 height 31
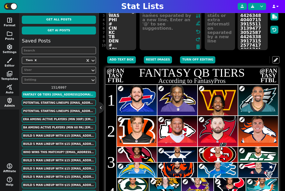
drag, startPoint x: 219, startPoint y: 105, endPoint x: 275, endPoint y: 48, distance: 79.5
click at [220, 103] on img at bounding box center [218, 106] width 42 height 31
drag, startPoint x: 219, startPoint y: 95, endPoint x: 219, endPoint y: 103, distance: 8.2
click at [219, 103] on img at bounding box center [218, 112] width 42 height 31
click at [218, 102] on img at bounding box center [218, 112] width 42 height 31
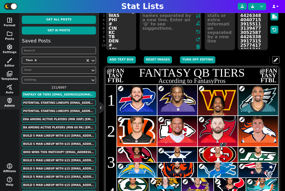
drag, startPoint x: 219, startPoint y: 107, endPoint x: 219, endPoint y: 101, distance: 5.6
click at [219, 101] on img at bounding box center [218, 107] width 42 height 31
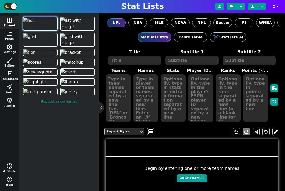
click at [10, 90] on span "query_stats" at bounding box center [9, 87] width 6 height 6
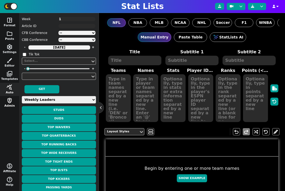
click at [11, 103] on span "shield_person" at bounding box center [9, 101] width 6 height 6
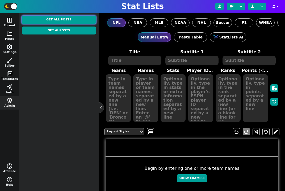
click at [69, 20] on button "Get All Posts" at bounding box center [59, 20] width 74 height 8
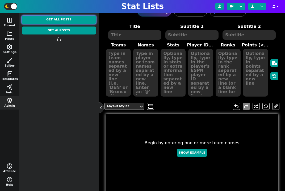
scroll to position [47, 0]
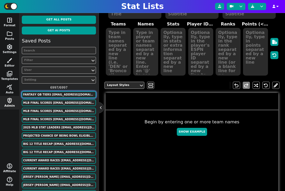
click at [58, 96] on button "fantasy qb tiers [EMAIL_ADDRESS][DOMAIN_NAME]" at bounding box center [59, 94] width 74 height 7
type textarea "fantasy qb tiers"
type textarea "According to FantasyPros"
type textarea "BUF [MEDICAL_DATA] WAS PHI # CIN KC TB DEN # ARI DAL SF NYJ LAC CHI DET NE # GB…"
type textarea "1 2 3 4 5 6 7 8 9 10 11 12 13 14 15 16 17 18 19 20 21 22 23 24 25 26 27 28 29 3…"
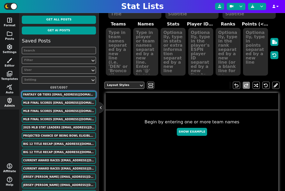
type textarea "[PERSON_NAME] [PERSON_NAME] [PERSON_NAME] [PERSON_NAME] [PERSON_NAME] [PERSON_N…"
type textarea "3918298 3916387 4426348 4040715 3915511 3139477 3052587 4426338 3917315 2577417…"
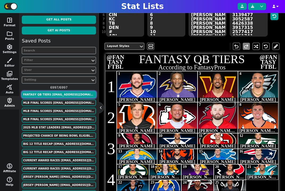
scroll to position [106, 0]
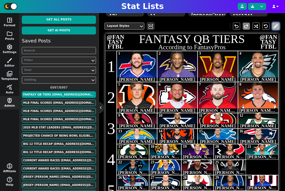
click at [277, 27] on button at bounding box center [275, 26] width 7 height 7
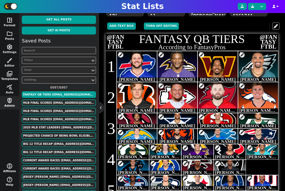
drag, startPoint x: 220, startPoint y: 58, endPoint x: 219, endPoint y: 66, distance: 8.0
click at [219, 66] on img at bounding box center [217, 69] width 42 height 31
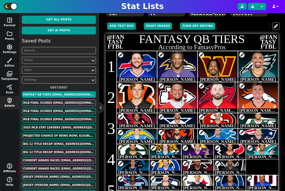
drag, startPoint x: 217, startPoint y: 72, endPoint x: 218, endPoint y: 61, distance: 11.2
drag, startPoint x: 217, startPoint y: 58, endPoint x: 225, endPoint y: 59, distance: 7.4
drag, startPoint x: 219, startPoint y: 58, endPoint x: 215, endPoint y: 50, distance: 8.8
click at [215, 50] on div "@FAN TASY FTBL fantasy qb tiers According to FantasyPros @FAN TASY FTBL 1 1 [PE…" at bounding box center [192, 120] width 173 height 173
drag, startPoint x: 222, startPoint y: 61, endPoint x: 220, endPoint y: 56, distance: 6.0
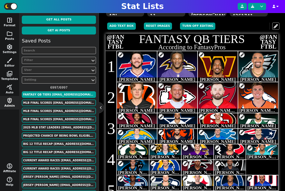
click at [221, 67] on img at bounding box center [217, 69] width 42 height 31
drag, startPoint x: 220, startPoint y: 57, endPoint x: 228, endPoint y: 174, distance: 116.7
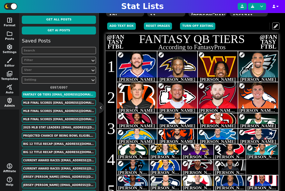
drag, startPoint x: 177, startPoint y: 60, endPoint x: 178, endPoint y: 68, distance: 7.6
click at [178, 68] on div at bounding box center [178, 72] width 3 height 31
drag, startPoint x: 202, startPoint y: 68, endPoint x: 212, endPoint y: 68, distance: 10.1
click at [212, 68] on div at bounding box center [218, 66] width 40 height 31
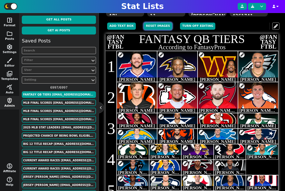
click at [156, 24] on button "Reset Images" at bounding box center [158, 26] width 28 height 7
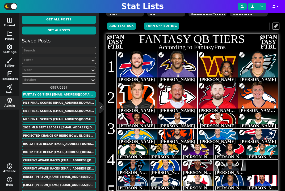
click at [227, 60] on div at bounding box center [227, 75] width 0 height 31
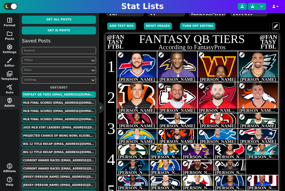
drag, startPoint x: 223, startPoint y: 56, endPoint x: 219, endPoint y: 62, distance: 8.0
click at [219, 62] on img at bounding box center [221, 76] width 42 height 31
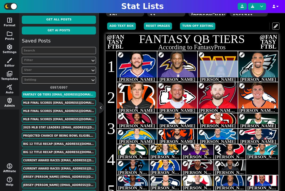
drag, startPoint x: 226, startPoint y: 58, endPoint x: 222, endPoint y: 67, distance: 10.4
click at [222, 67] on div at bounding box center [218, 66] width 40 height 31
click at [219, 62] on img at bounding box center [219, 68] width 42 height 31
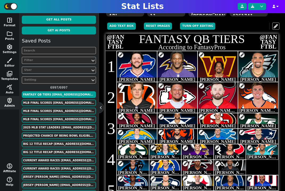
drag, startPoint x: 220, startPoint y: 56, endPoint x: 216, endPoint y: 66, distance: 10.8
drag, startPoint x: 238, startPoint y: 68, endPoint x: 234, endPoint y: 67, distance: 4.0
click at [234, 67] on span "1 Josh Allen 2 Lamar Jackson 3 Jayden Daniels 4 Jalen Hurts" at bounding box center [198, 66] width 162 height 31
drag, startPoint x: 220, startPoint y: 62, endPoint x: 220, endPoint y: 66, distance: 4.3
click at [220, 66] on div at bounding box center [219, 67] width 22 height 3
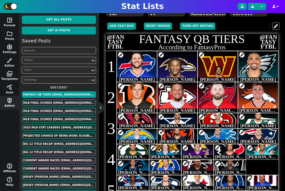
drag, startPoint x: 177, startPoint y: 59, endPoint x: 172, endPoint y: 59, distance: 4.8
click at [175, 59] on div at bounding box center [175, 73] width 0 height 31
click at [185, 62] on img at bounding box center [174, 69] width 42 height 31
drag, startPoint x: 185, startPoint y: 59, endPoint x: 192, endPoint y: 69, distance: 12.5
click at [184, 60] on img at bounding box center [175, 68] width 42 height 31
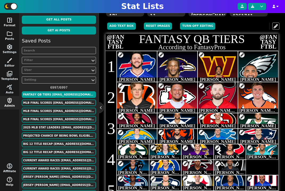
drag, startPoint x: 254, startPoint y: 65, endPoint x: 250, endPoint y: 78, distance: 12.8
click at [250, 78] on div "4 Jalen Hurts" at bounding box center [258, 66] width 40 height 31
click at [161, 27] on button "Reset Images" at bounding box center [158, 26] width 28 height 7
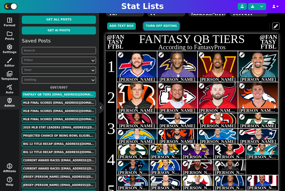
click at [161, 27] on button "Turn off editing" at bounding box center [161, 26] width 35 height 7
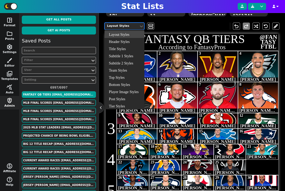
click at [134, 27] on div "Layout Styles" at bounding box center [122, 26] width 30 height 5
click at [126, 93] on div "Player Image Styles" at bounding box center [124, 91] width 40 height 7
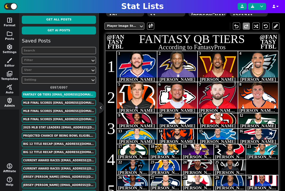
click at [151, 30] on div "Player Image Styles [PERSON_NAME]" at bounding box center [191, 26] width 175 height 15
click at [151, 27] on span at bounding box center [150, 26] width 5 height 7
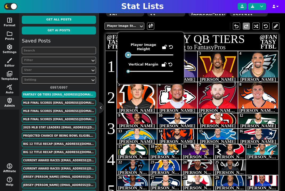
drag, startPoint x: 151, startPoint y: 55, endPoint x: 182, endPoint y: 158, distance: 108.0
click at [130, 53] on div at bounding box center [128, 55] width 4 height 4
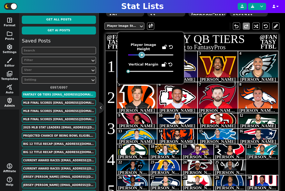
drag, startPoint x: 159, startPoint y: 55, endPoint x: 142, endPoint y: 59, distance: 17.1
click at [142, 59] on div "Player Image Height Vertical Margin" at bounding box center [150, 58] width 45 height 31
drag, startPoint x: 217, startPoint y: 64, endPoint x: 218, endPoint y: 78, distance: 14.4
click at [217, 79] on div "3 Jayden Daniels" at bounding box center [217, 66] width 40 height 31
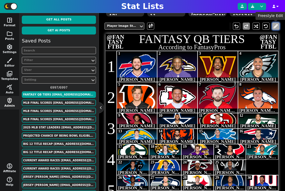
click at [275, 26] on button at bounding box center [275, 26] width 7 height 7
